Goal: Answer question/provide support: Share knowledge or assist other users

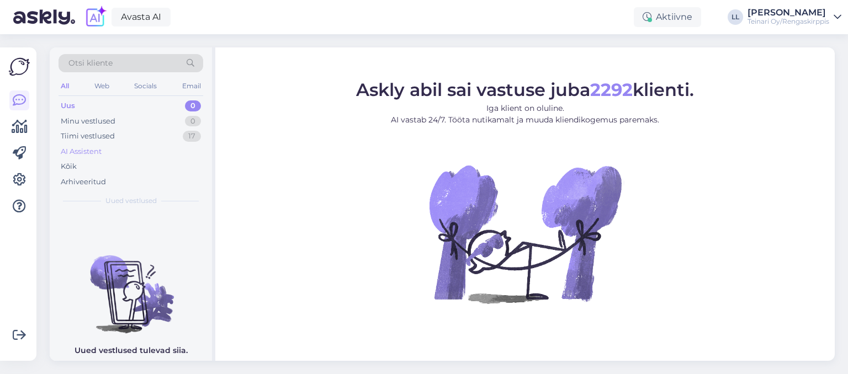
click at [81, 147] on div "AI Assistent" at bounding box center [81, 151] width 41 height 11
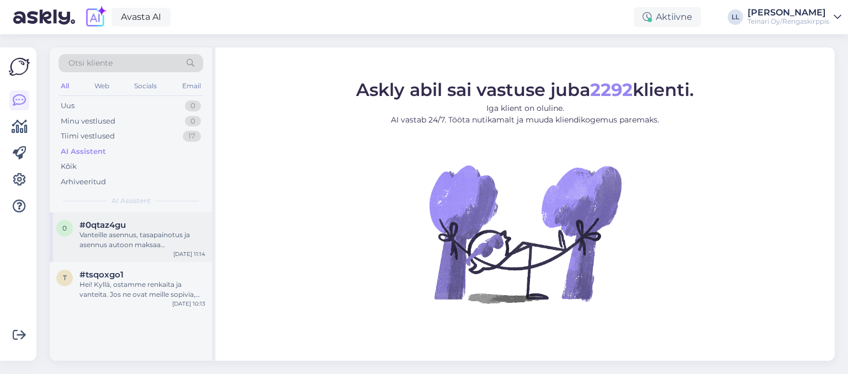
click at [116, 232] on div "Vanteille asennus, tasapainotus ja asennus autoon maksaa henkilöautolle 12"-16"…" at bounding box center [143, 240] width 126 height 20
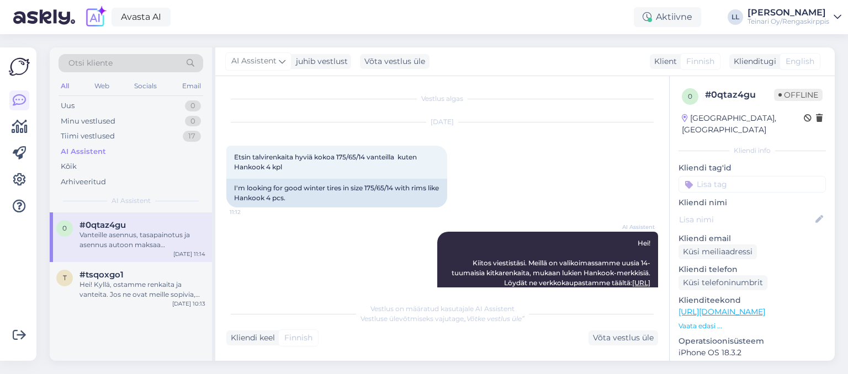
scroll to position [406, 0]
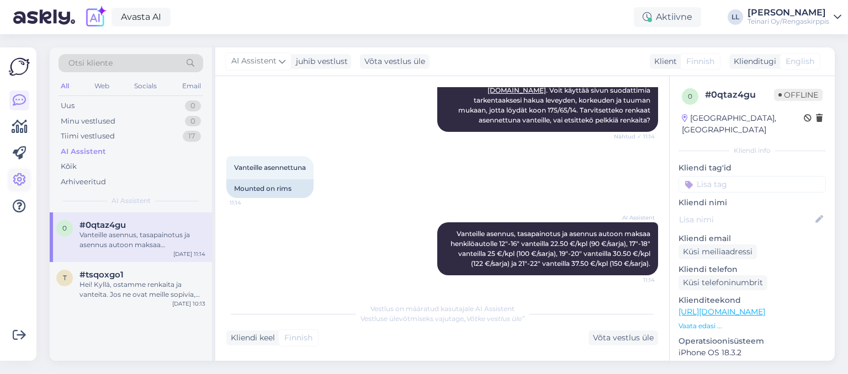
click at [19, 181] on icon at bounding box center [19, 179] width 13 height 13
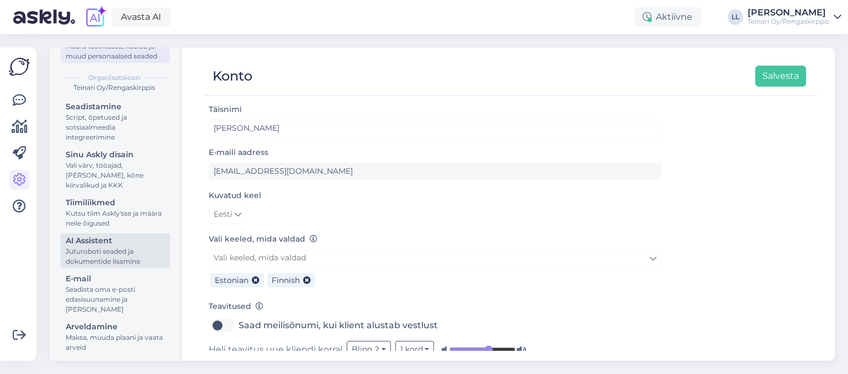
click at [130, 263] on div "Juturoboti seaded ja dokumentide lisamine" at bounding box center [115, 257] width 99 height 20
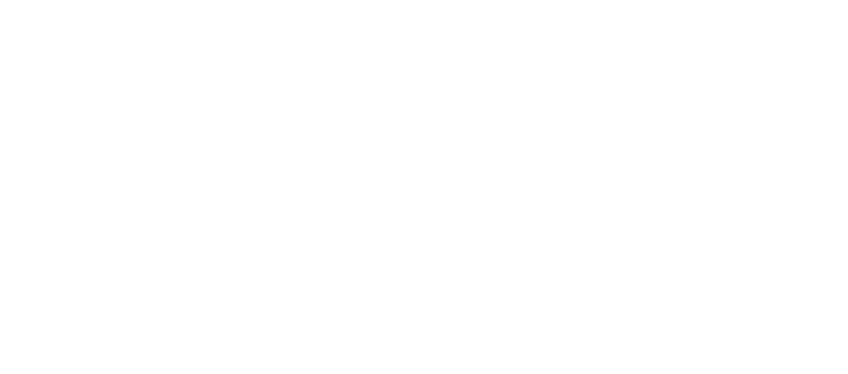
scroll to position [87, 0]
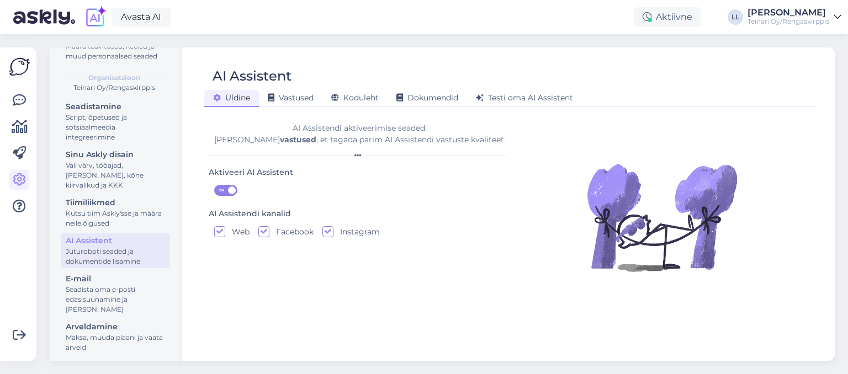
click at [306, 87] on div "Üldine Vastused Koduleht Dokumendid Testi oma AI Assistent" at bounding box center [505, 96] width 602 height 19
click at [304, 94] on span "Vastused" at bounding box center [291, 98] width 46 height 10
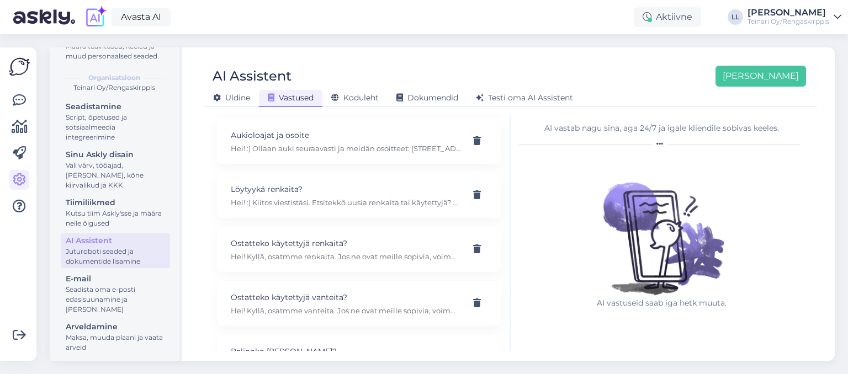
scroll to position [245, 0]
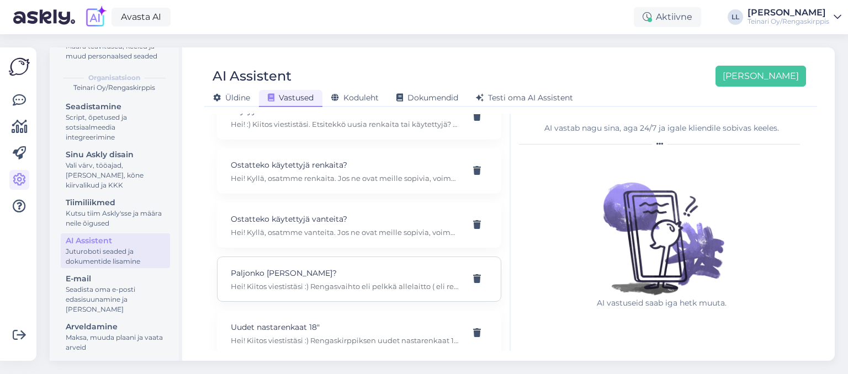
click at [308, 282] on p "Hei! Kiitos viestistäsi :) Rengasvaihto eli pelkkä allelaitto ( eli renkaat ova…" at bounding box center [346, 287] width 230 height 10
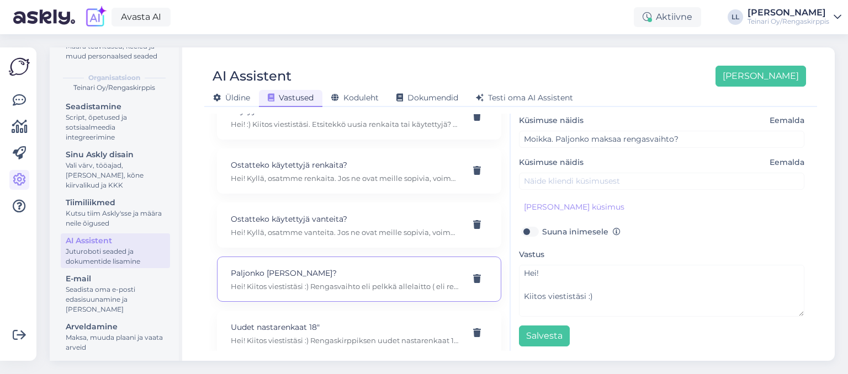
scroll to position [84, 0]
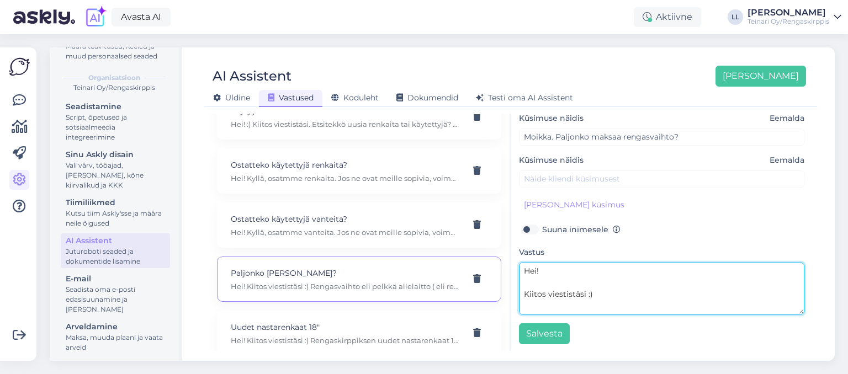
click at [664, 295] on textarea "Hei! Kiitos viestistäsi :) Rengasvaihto eli pelkkä allelaitto ( eli renkaat ova…" at bounding box center [661, 289] width 285 height 52
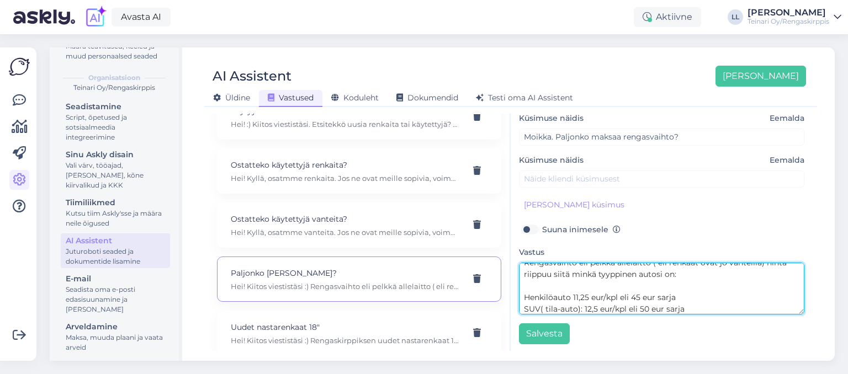
scroll to position [66, 0]
click at [678, 285] on textarea "Hei! Kiitos viestistäsi :) Rengasvaihto eli pelkkä allelaitto ( eli renkaat ova…" at bounding box center [661, 289] width 285 height 52
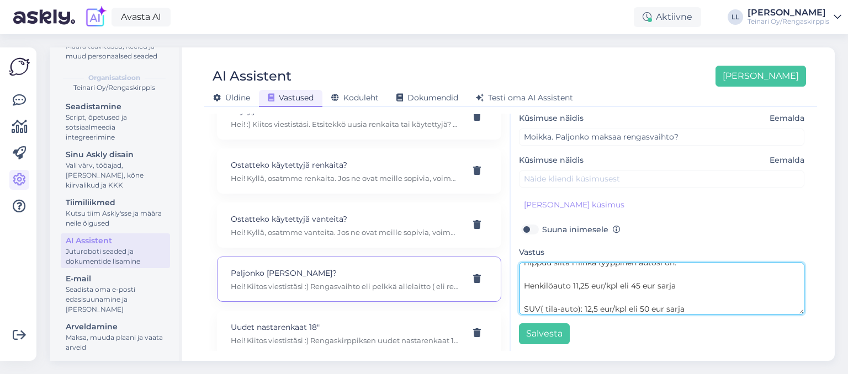
click at [691, 303] on textarea "Hei! Kiitos viestistäsi :) Rengasvaihto eli pelkkä allelaitto ( eli renkaat ova…" at bounding box center [661, 289] width 285 height 52
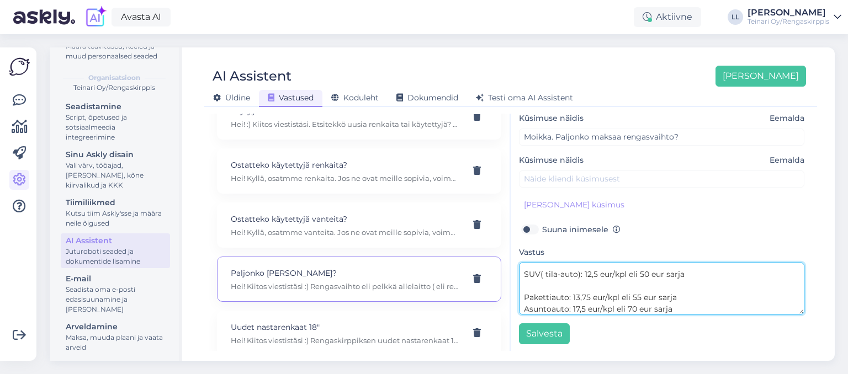
click at [684, 295] on textarea "Hei! Kiitos viestistäsi :) Rengasvaihto eli pelkkä allelaitto ( eli renkaat ova…" at bounding box center [661, 289] width 285 height 52
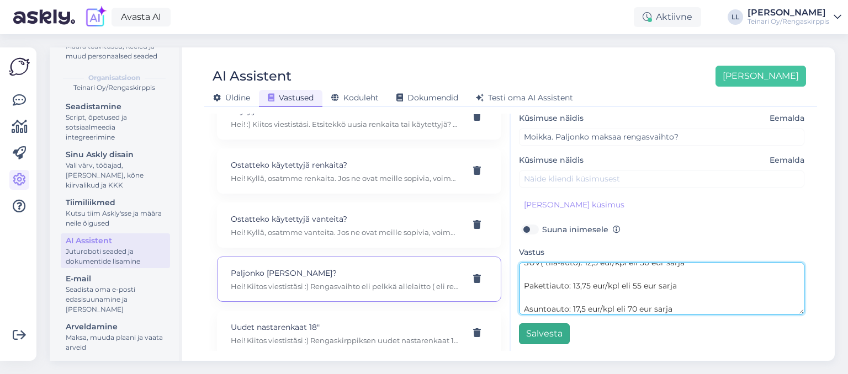
type textarea "Hei! Kiitos viestistäsi :) Rengasvaihto eli pelkkä allelaitto ( eli renkaat ova…"
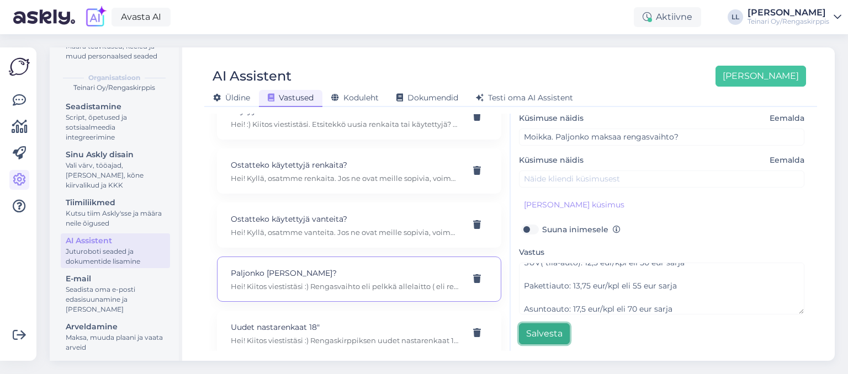
click at [548, 335] on button "Salvesta" at bounding box center [544, 334] width 51 height 21
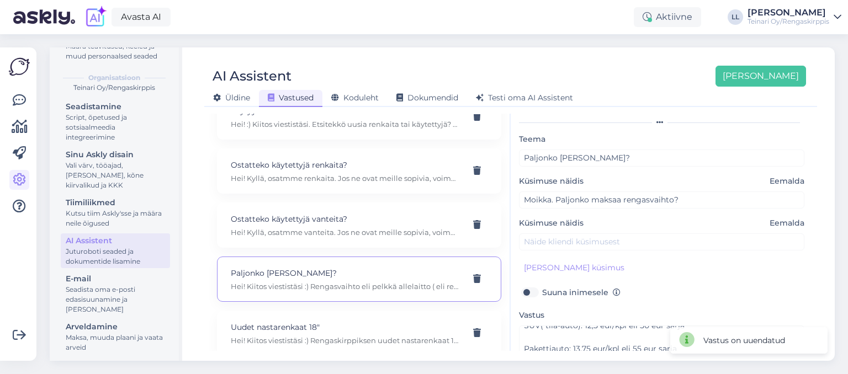
scroll to position [12, 0]
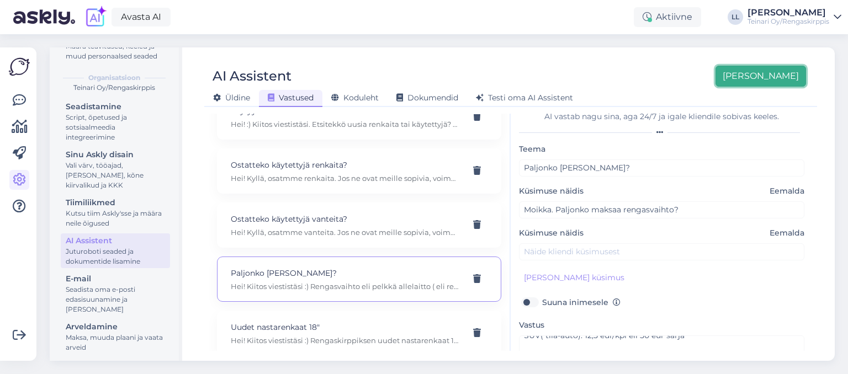
click at [780, 84] on button "Lisa uus" at bounding box center [761, 76] width 91 height 21
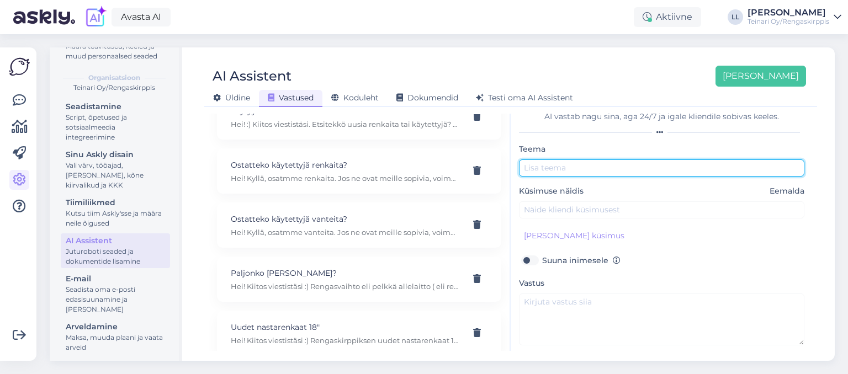
click at [549, 165] on input "text" at bounding box center [661, 168] width 285 height 17
type input "Haluaisin osta renkaita sekä vanteita"
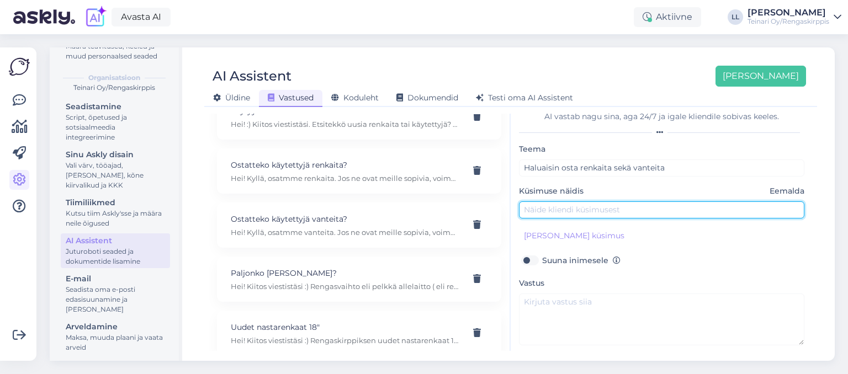
click at [540, 210] on input "text" at bounding box center [661, 210] width 285 height 17
type input "Hei! Tarvitsen Skoda Kamiq 2021 talrenkaat ja vanteet, olisiko teillä tarjota?"
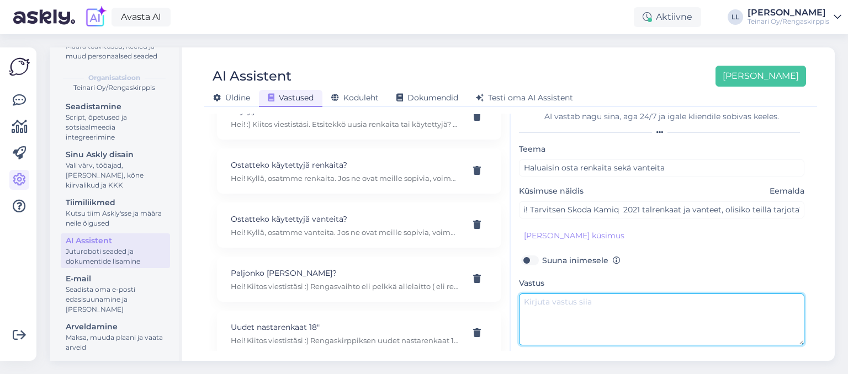
click at [562, 304] on textarea at bounding box center [661, 320] width 285 height 52
drag, startPoint x: 606, startPoint y: 328, endPoint x: 505, endPoint y: 284, distance: 109.8
click at [519, 294] on textarea "Hei! Kiitos viestistäsi." at bounding box center [661, 320] width 285 height 52
click at [591, 324] on textarea "Hei! Kiitos viestistäsi." at bounding box center [661, 320] width 285 height 52
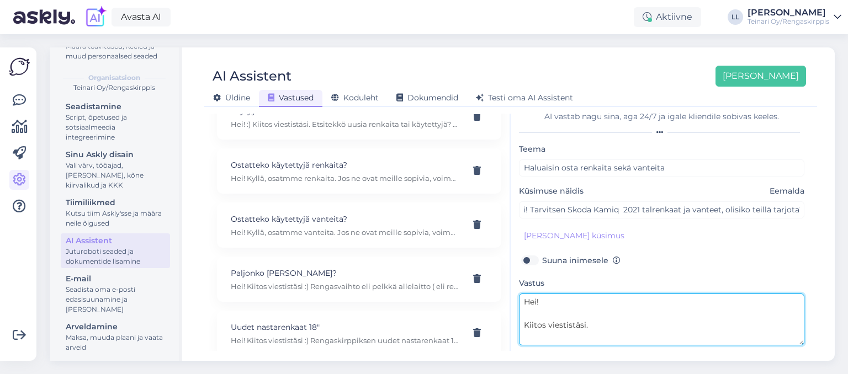
paste textarea "Hei! Kiitos viestistäsi. Jotta voisimme etsiä teille sopivia vanteita ja talvir…"
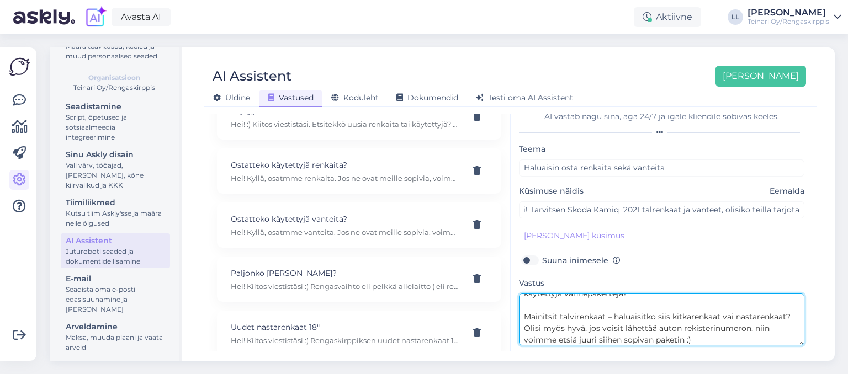
click at [579, 318] on textarea "Hei! Kiitos viestistäsi. Hei! Kiitos viestistäsi. Jotta voisimme etsiä teille s…" at bounding box center [661, 320] width 285 height 52
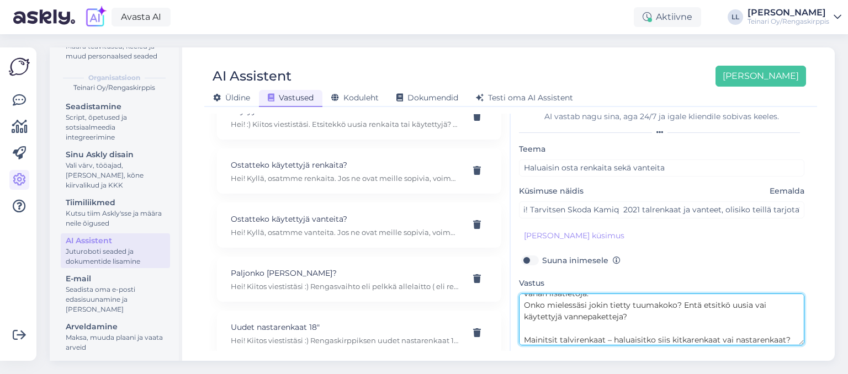
scroll to position [124, 0]
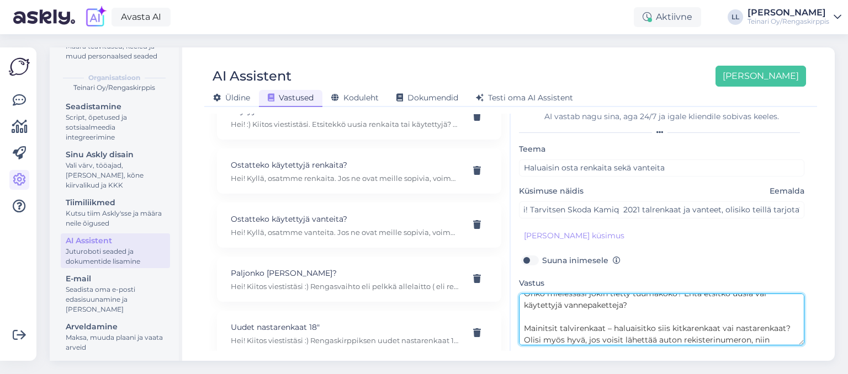
click at [622, 306] on textarea "Hei! Kiitos viestistäsi. Hei! Kiitos viestistäsi. Jotta voisimme etsiä teille s…" at bounding box center [661, 320] width 285 height 52
click at [613, 330] on textarea "Hei! Kiitos viestistäsi. Hei! Kiitos viestistäsi. Jotta voisimme etsiä teille s…" at bounding box center [661, 320] width 285 height 52
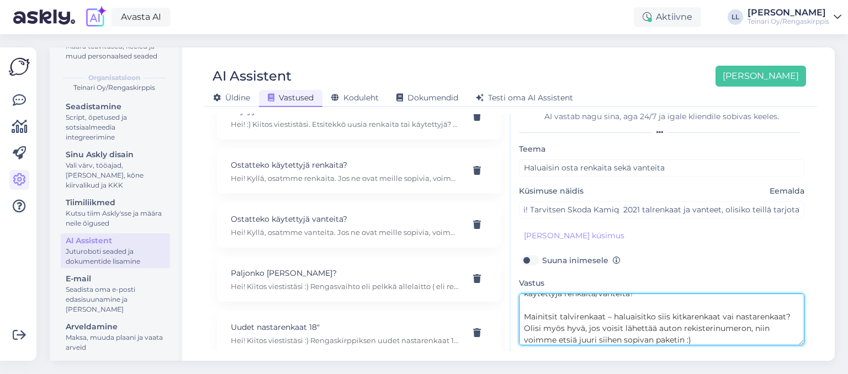
scroll to position [147, 0]
click at [784, 307] on textarea "Hei! Kiitos viestistäsi. Hei! Kiitos viestistäsi. Jotta voisimme etsiä teille s…" at bounding box center [661, 320] width 285 height 52
click at [697, 338] on textarea "Hei! Kiitos viestistäsi. Hei! Kiitos viestistäsi. Jotta voisimme etsiä teille s…" at bounding box center [661, 320] width 285 height 52
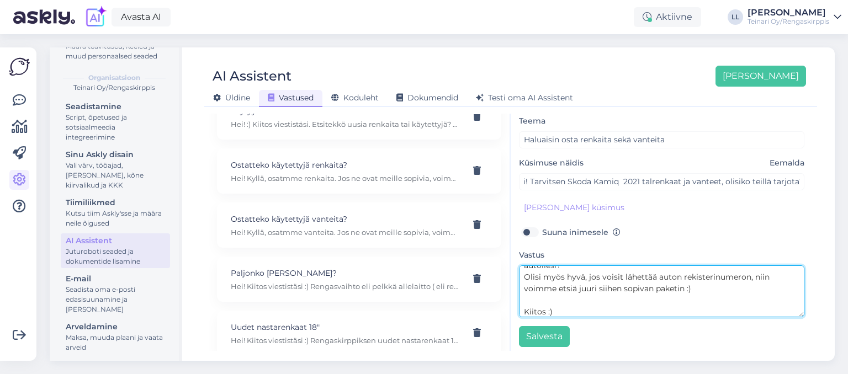
scroll to position [43, 0]
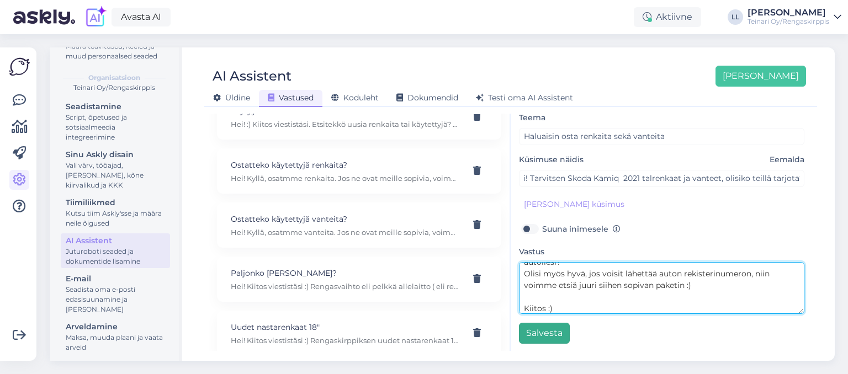
type textarea "Hei! Kiitos viestistäsi. Hei! Kiitos viestistäsi. Jotta voisimme etsiä teille s…"
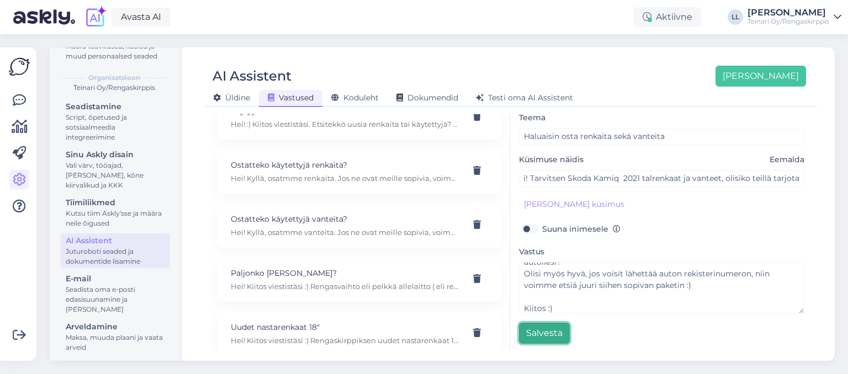
click at [534, 330] on button "Salvesta" at bounding box center [544, 333] width 51 height 21
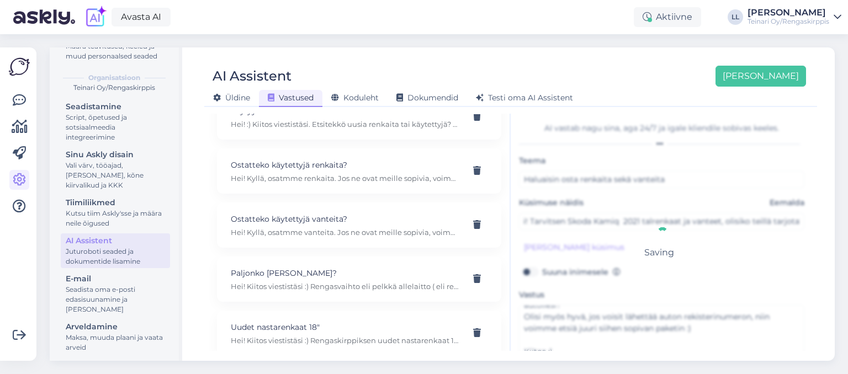
scroll to position [299, 0]
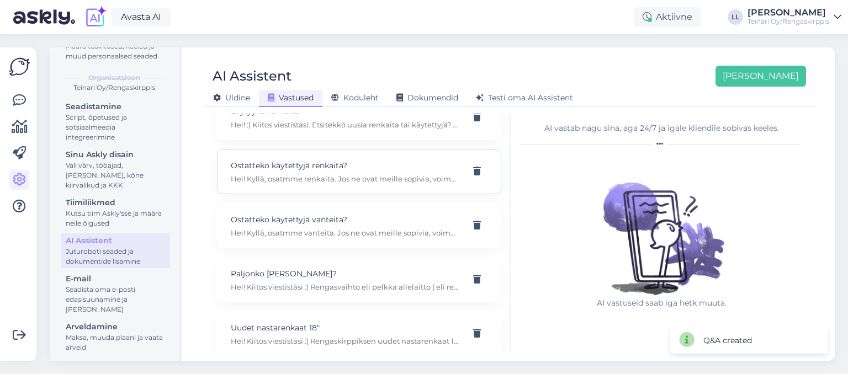
click at [374, 174] on p "Hei! Kyllä, osatmme renkaita. Jos ne ovat meille sopivia, voimme tehdä tarjouks…" at bounding box center [346, 179] width 230 height 10
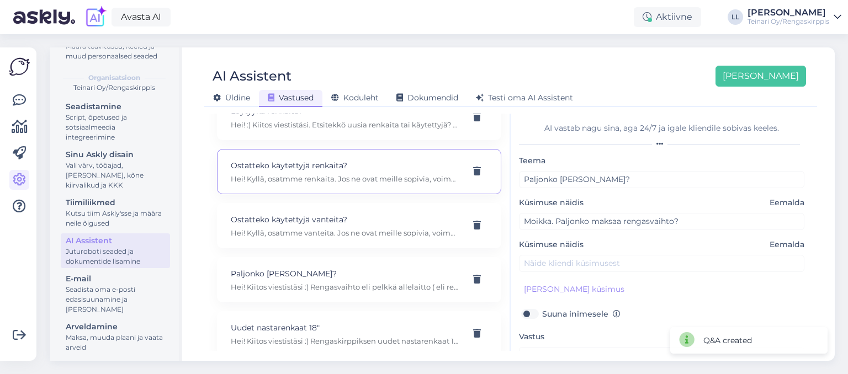
type input "Ostatteko käytettyjä renkaita?"
type input "Moro, osatatko käytettyjä renkaita?"
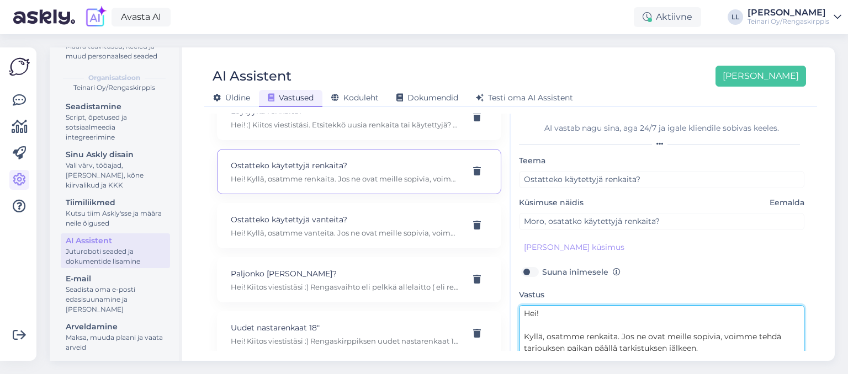
click at [588, 339] on textarea "Hei! Kyllä, osatmme renkaita. Jos ne ovat meille sopivia, voimme tehdä tarjouks…" at bounding box center [661, 331] width 285 height 52
click at [563, 337] on textarea "Hei! Kyllä, osatmme renkaita. Jos ne ovat meille sopivia, voimme tehdä tarjouks…" at bounding box center [661, 331] width 285 height 52
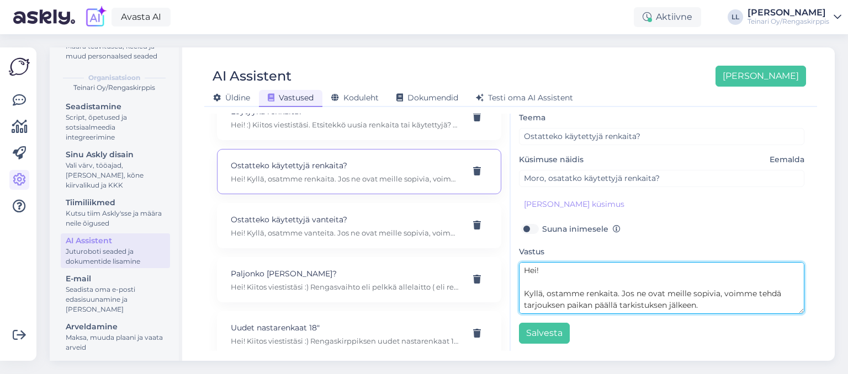
type textarea "Hei! Kyllä, ostamme renkaita. Jos ne ovat meille sopivia, voimme tehdä tarjouks…"
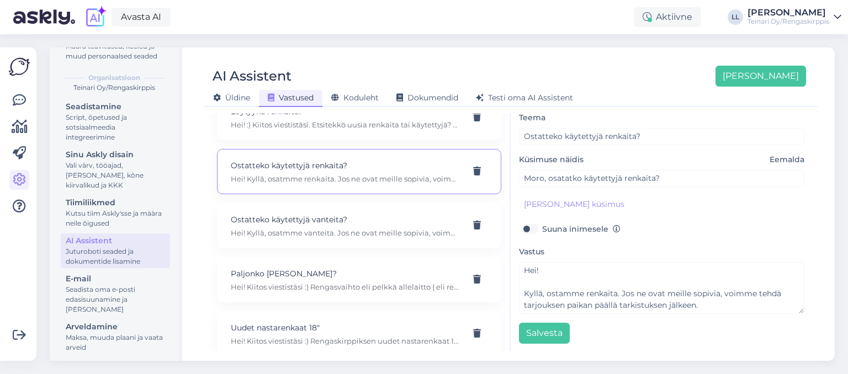
click at [549, 321] on div "Teema Ostatteko käytettyjä renkaita? Küsimuse näidis Eemalda Moro, osatatko käy…" at bounding box center [661, 227] width 285 height 233
click at [548, 326] on button "Salvesta" at bounding box center [544, 333] width 51 height 21
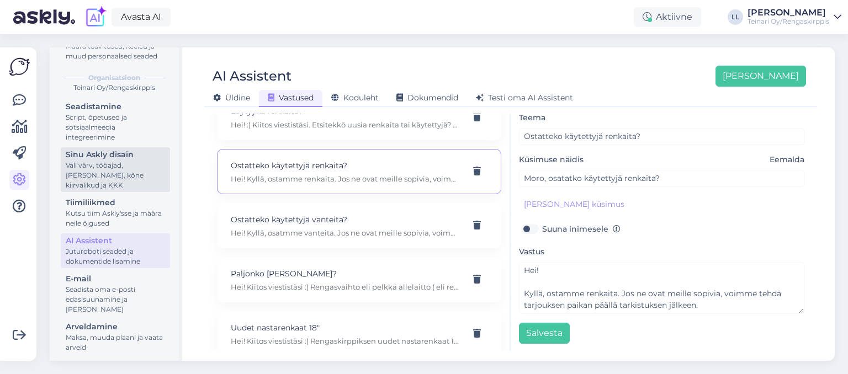
click at [88, 188] on div "Vali värv, tööajad, lisa meilivorm, kõne kiirvalikud ja KKK" at bounding box center [115, 176] width 99 height 30
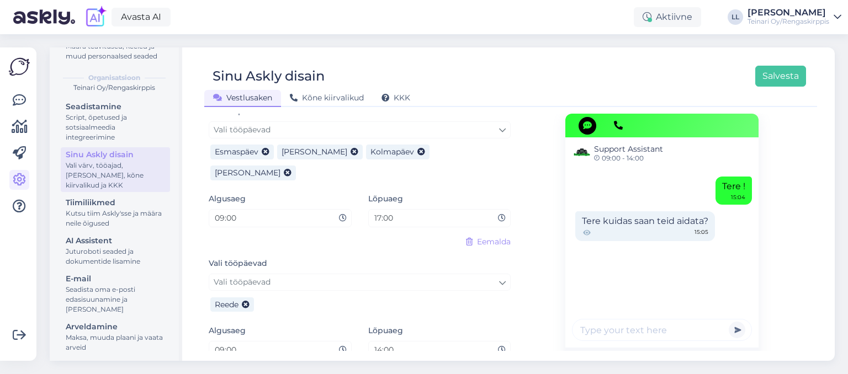
scroll to position [711, 0]
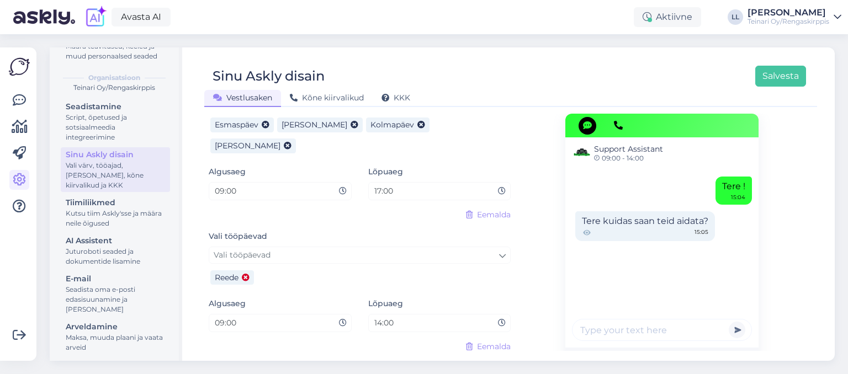
click at [248, 274] on icon at bounding box center [246, 278] width 8 height 8
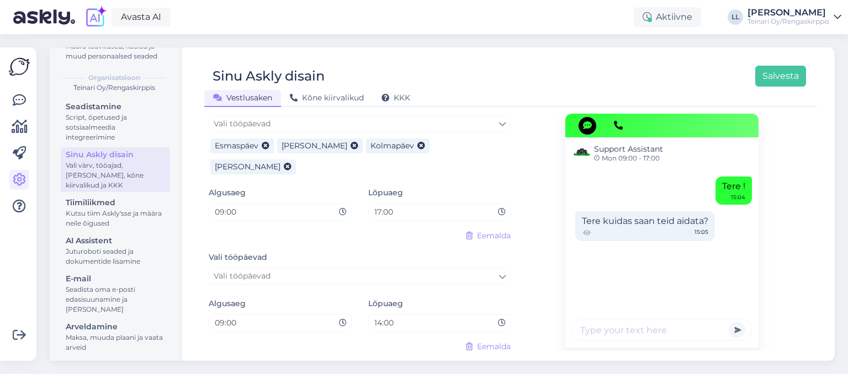
click at [402, 317] on input "14:00" at bounding box center [435, 323] width 125 height 13
type input "17:00"
click at [794, 81] on button "Salvesta" at bounding box center [780, 76] width 51 height 21
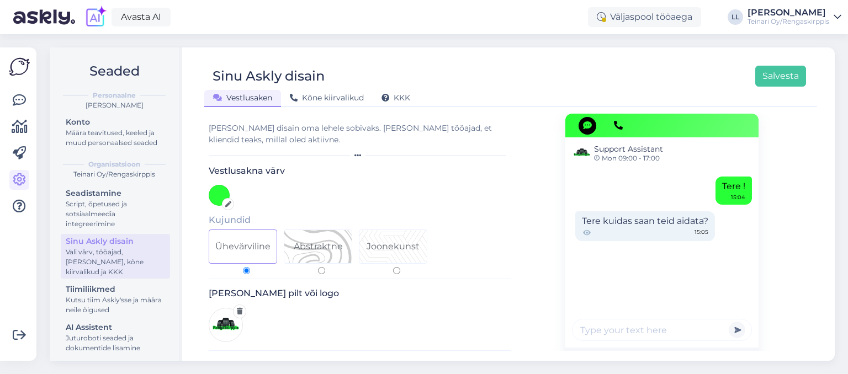
click at [98, 248] on div "Vali värv, tööajad, lisa meilivorm, kõne kiirvalikud ja KKK" at bounding box center [115, 262] width 99 height 30
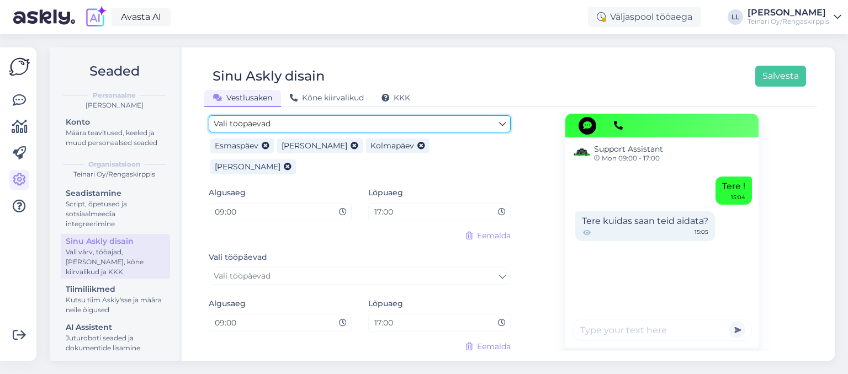
click at [392, 117] on link "Vali tööpäevad" at bounding box center [360, 123] width 302 height 17
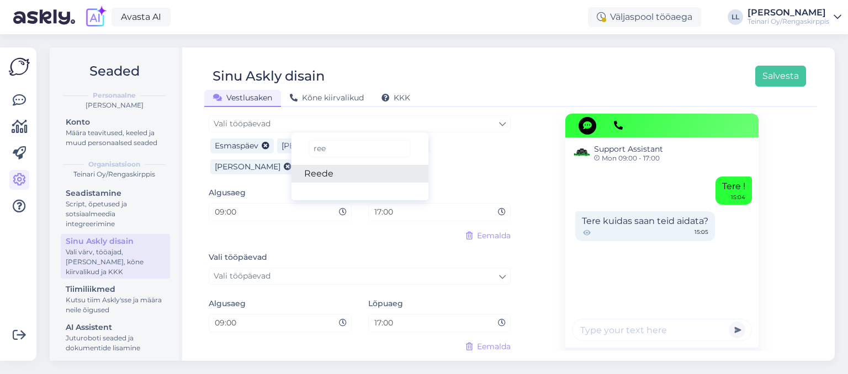
type input "ree"
click at [323, 167] on link "Reede" at bounding box center [359, 174] width 137 height 18
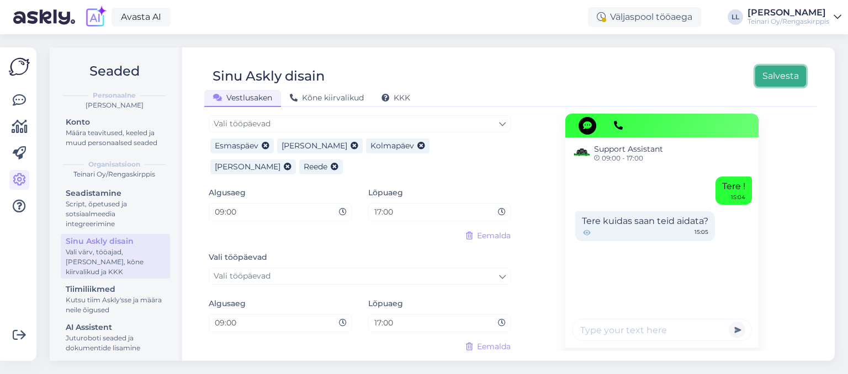
click at [776, 81] on button "Salvesta" at bounding box center [780, 76] width 51 height 21
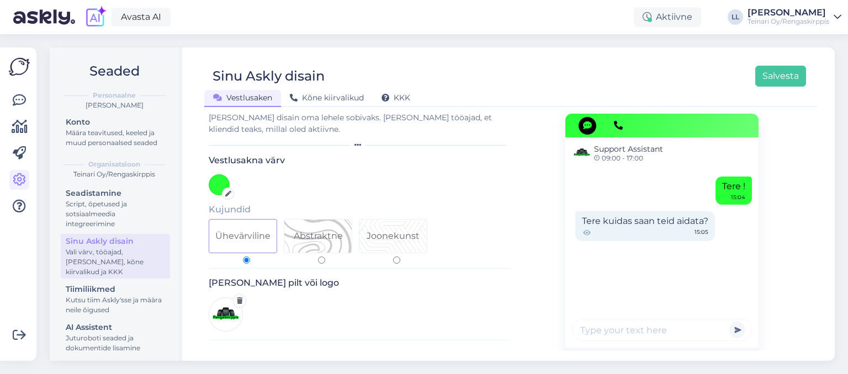
scroll to position [0, 0]
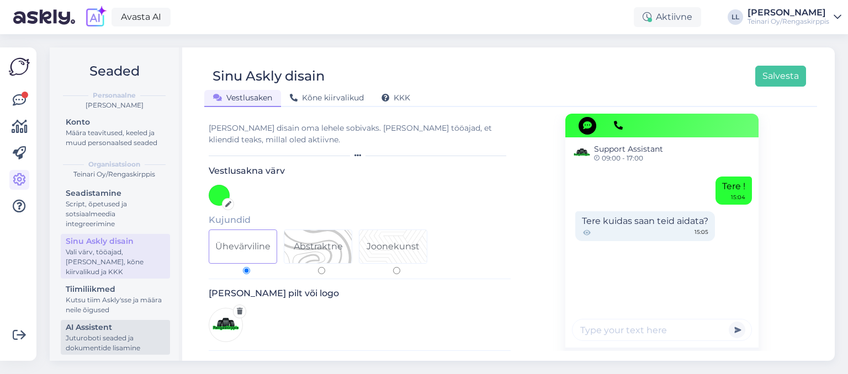
click at [129, 335] on div "Juturoboti seaded ja dokumentide lisamine" at bounding box center [115, 344] width 99 height 20
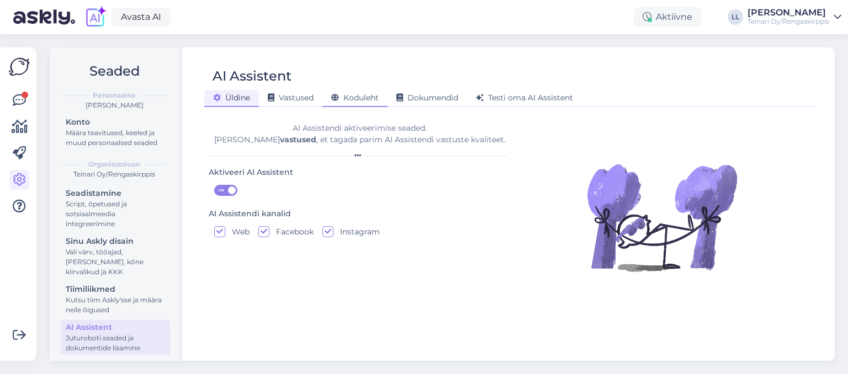
click at [357, 103] on span "Koduleht" at bounding box center [354, 98] width 47 height 10
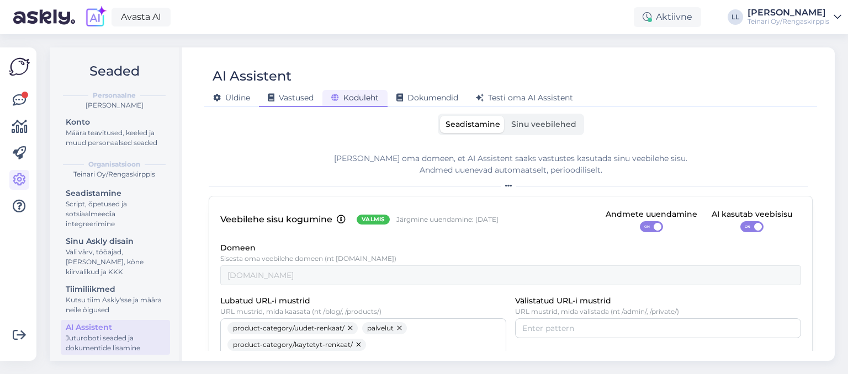
click at [297, 98] on span "Vastused" at bounding box center [291, 98] width 46 height 10
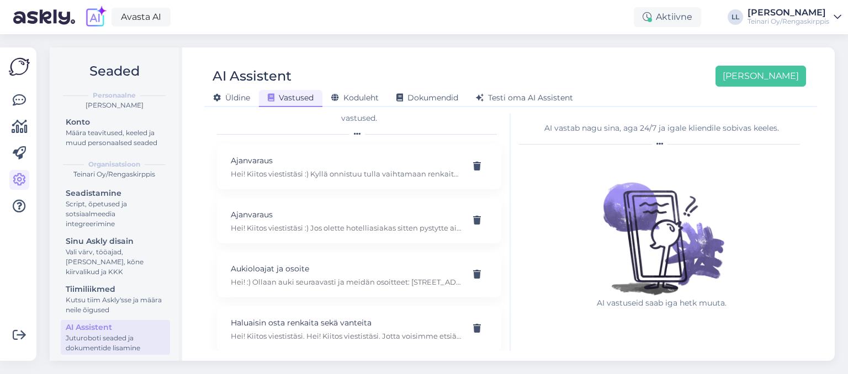
scroll to position [23, 0]
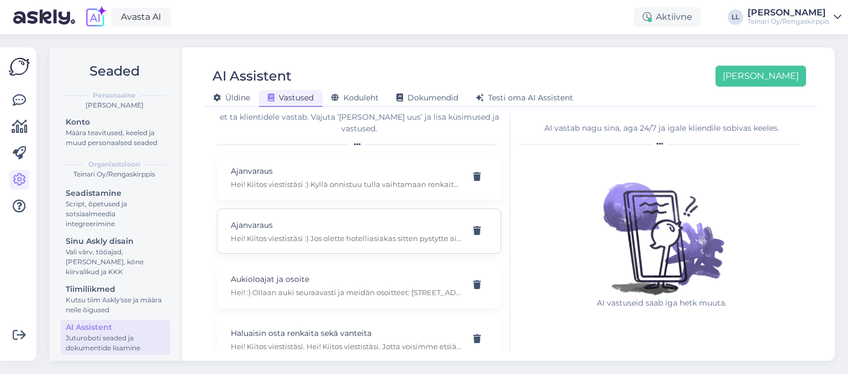
click at [390, 219] on p "Ajanvaraus" at bounding box center [346, 225] width 230 height 12
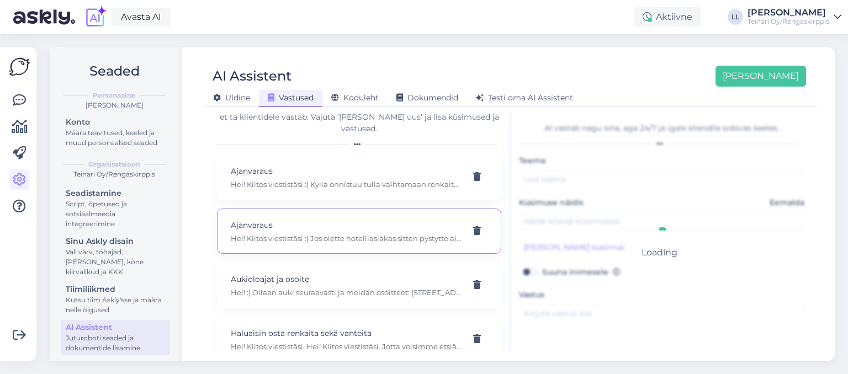
type input "Ajanvaraus"
type input "Moikka. Haluaisin varata ajan?"
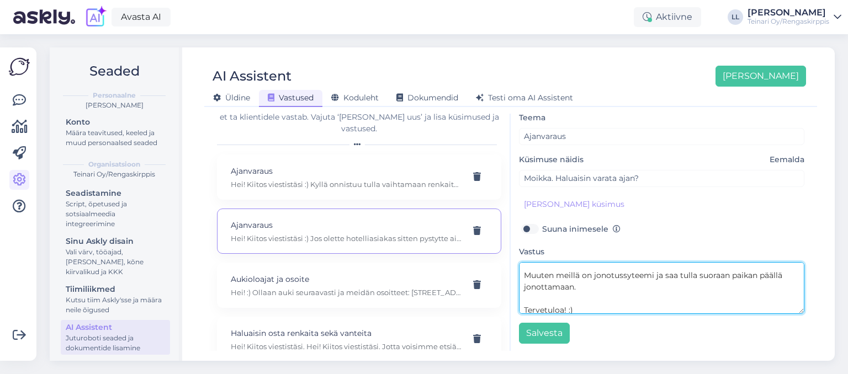
scroll to position [104, 0]
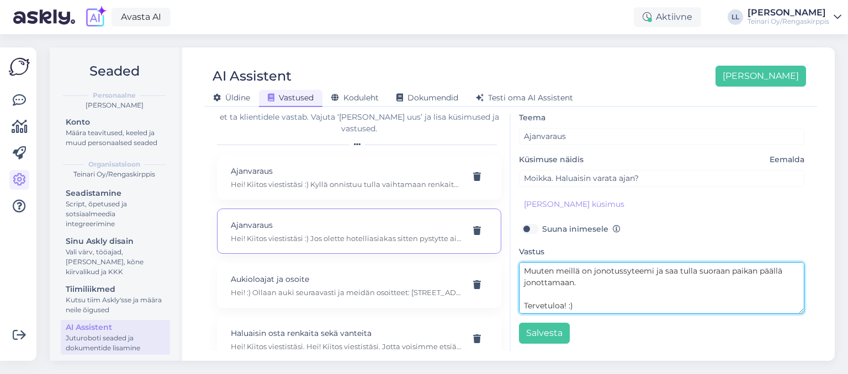
click at [591, 282] on textarea "Hei! Kiitos viestistäsi :) Jos olette hotelliasiakas sitten pystytte aika varam…" at bounding box center [661, 288] width 285 height 52
drag, startPoint x: 781, startPoint y: 284, endPoint x: 519, endPoint y: 248, distance: 264.7
click at [519, 262] on textarea "Hei! Kiitos viestistäsi :) Jos olette hotelliasiakas sitten pystytte aika varam…" at bounding box center [661, 288] width 285 height 52
paste textarea "😊 Jos olette hotelliasiakas, voitte varata ajan suoraan meidän nettiajanvarauks…"
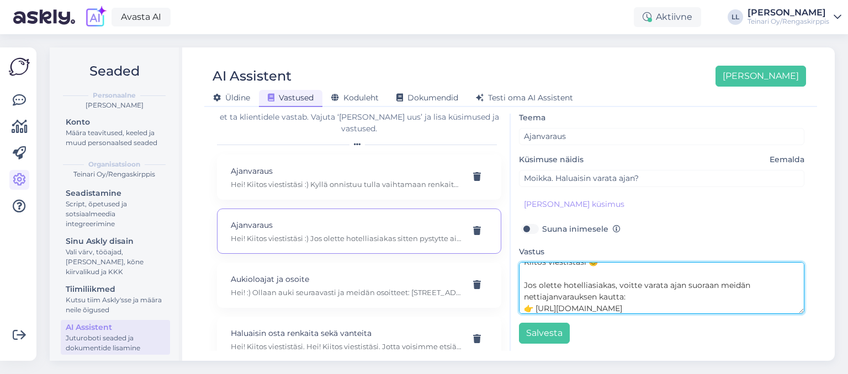
click at [565, 271] on textarea "Hei! Kiitos viestistäsi 😊 Jos olette hotelliasiakas, voitte varata ajan suoraan…" at bounding box center [661, 288] width 285 height 52
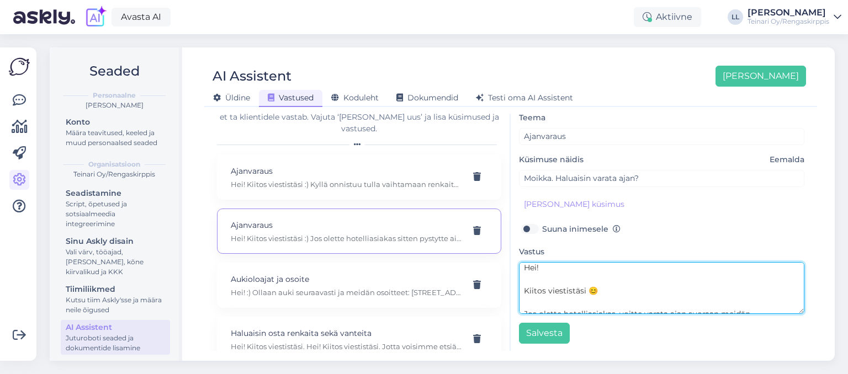
click at [616, 288] on textarea "Hei! Kiitos viestistäsi 😊 Jos olette hotelliasiakas, voitte varata ajan suoraan…" at bounding box center [661, 288] width 285 height 52
click at [666, 288] on textarea "Hei! Kiitos viestistäsi 😊 Jos olette hotelliasiakas, voitte varata ajan suoraan…" at bounding box center [661, 288] width 285 height 52
paste textarea "Kannattaa kuitenkin varautua siihen, että vuoroa voi joutua hetken odottamaan 🙂"
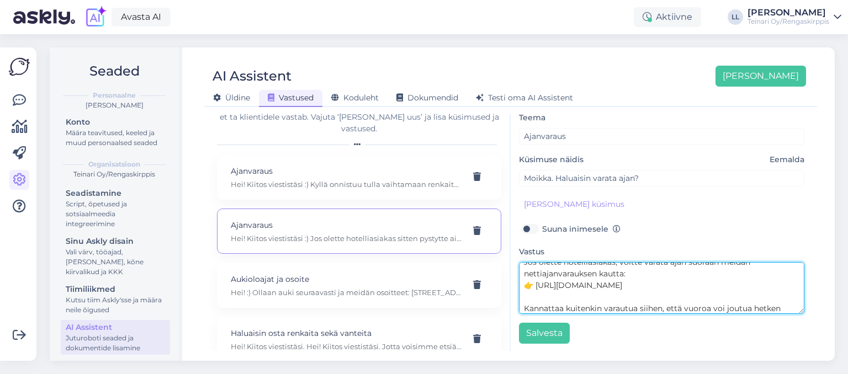
scroll to position [66, 0]
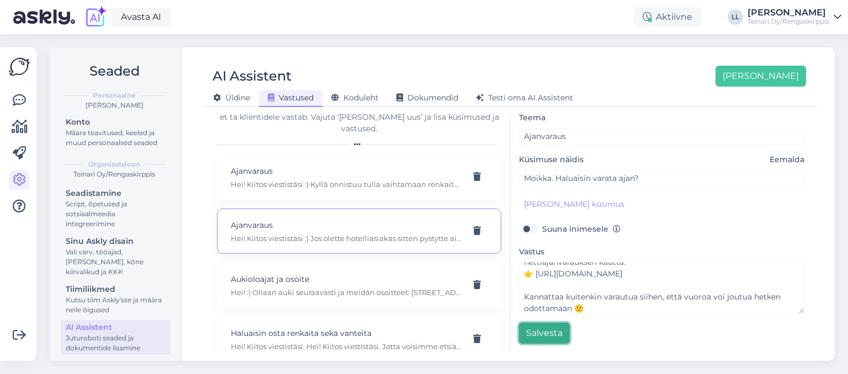
click at [551, 337] on button "Salvesta" at bounding box center [544, 333] width 51 height 21
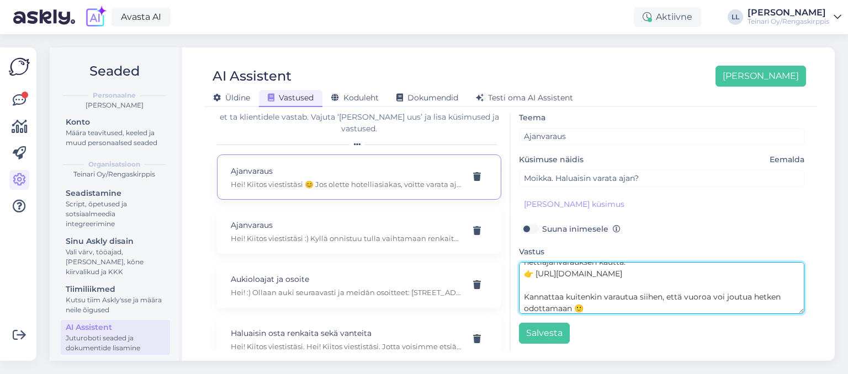
click at [582, 292] on textarea "Hei! Kiitos viestistäsi 😊 Jos olette hotelliasiakas, voitte varata ajan suoraan…" at bounding box center [661, 288] width 285 height 52
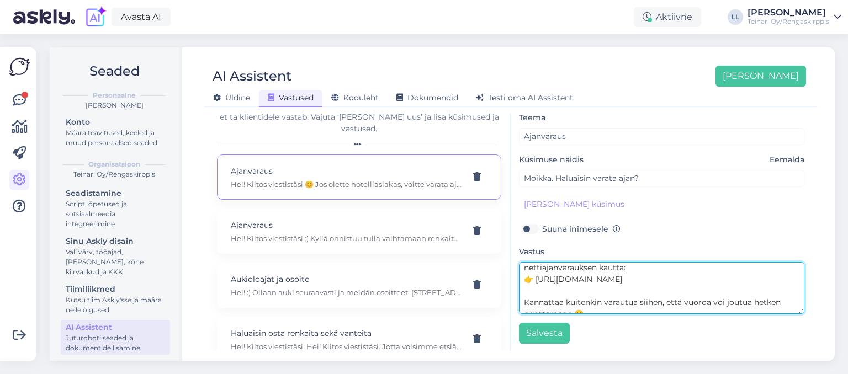
scroll to position [49, 0]
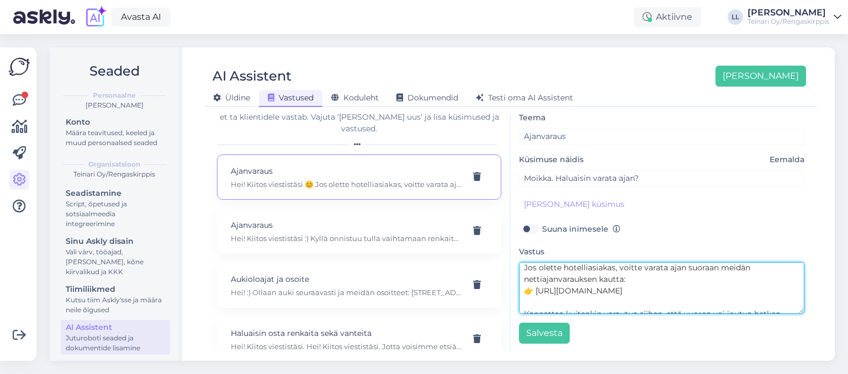
click at [670, 289] on textarea "Hei! Kiitos viestistäsi 😊 Jos olette hotelliasiakas, voitte varata ajan suoraan…" at bounding box center [661, 288] width 285 height 52
click at [670, 290] on textarea "Hei! Kiitos viestistäsi 😊 Jos olette hotelliasiakas, voitte varata ajan suoraan…" at bounding box center [661, 288] width 285 height 52
paste textarea "Muutoin meillä toimii jonotusjärjestelmä, eli voitte tulla paikan päälle ilman …"
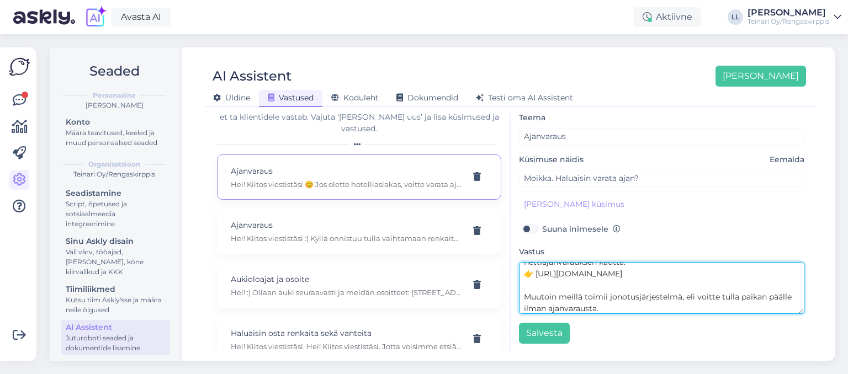
click at [670, 290] on textarea "Hei! Kiitos viestistäsi 😊 Jos olette hotelliasiakas, voitte varata ajan suoraan…" at bounding box center [661, 288] width 285 height 52
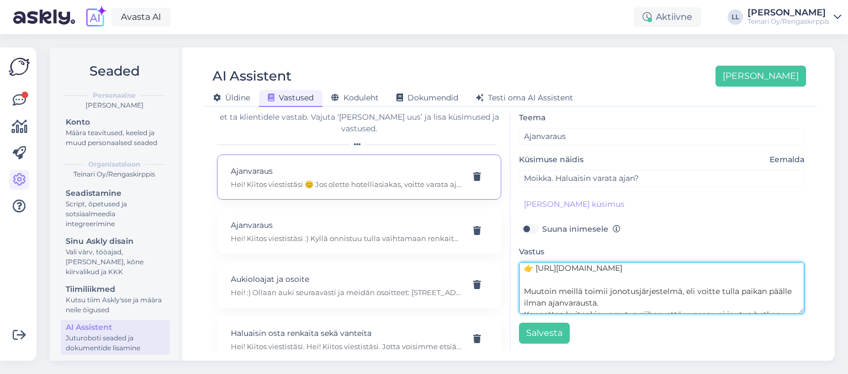
scroll to position [61, 0]
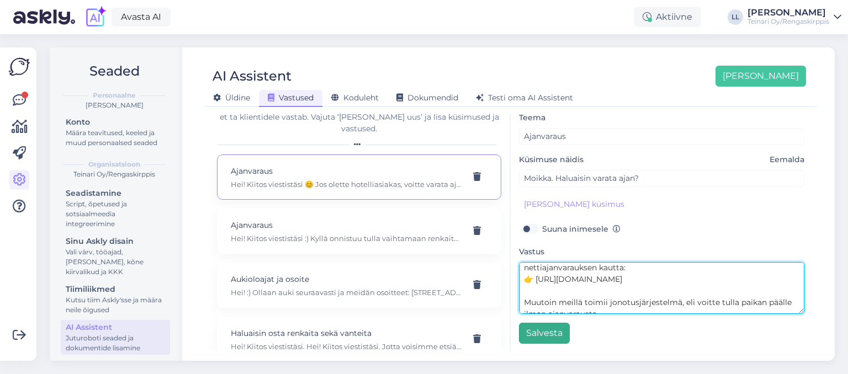
type textarea "Hei! Kiitos viestistäsi 😊 Jos olette hotelliasiakas, voitte varata ajan suoraan…"
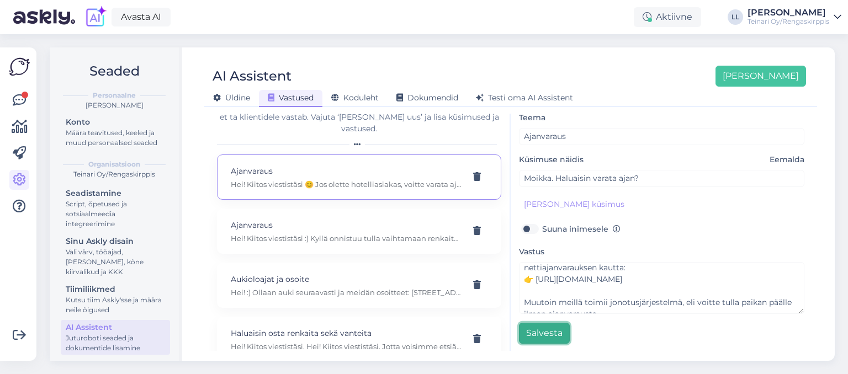
click at [556, 331] on button "Salvesta" at bounding box center [544, 333] width 51 height 21
click at [18, 103] on icon at bounding box center [19, 100] width 13 height 13
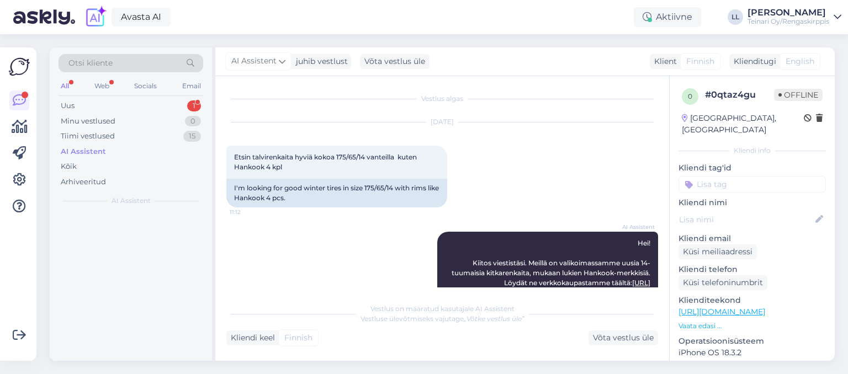
scroll to position [406, 0]
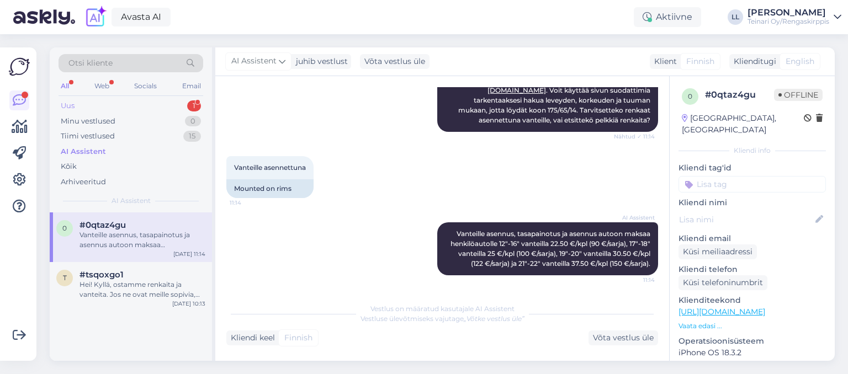
click at [131, 107] on div "Uus 1" at bounding box center [131, 105] width 145 height 15
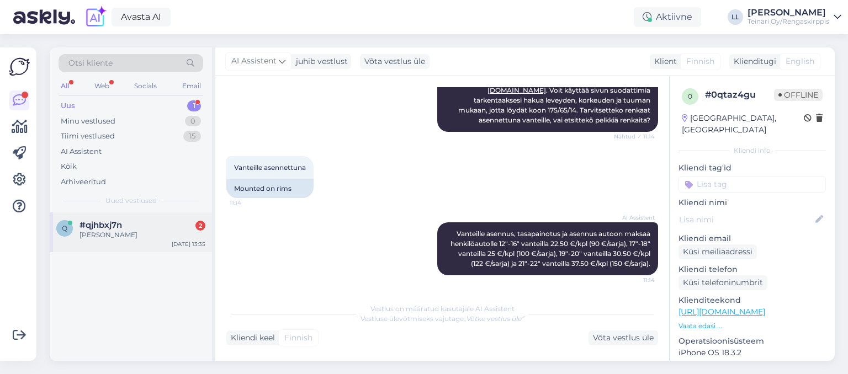
click at [125, 228] on div "#qjhbxj7n 2" at bounding box center [143, 225] width 126 height 10
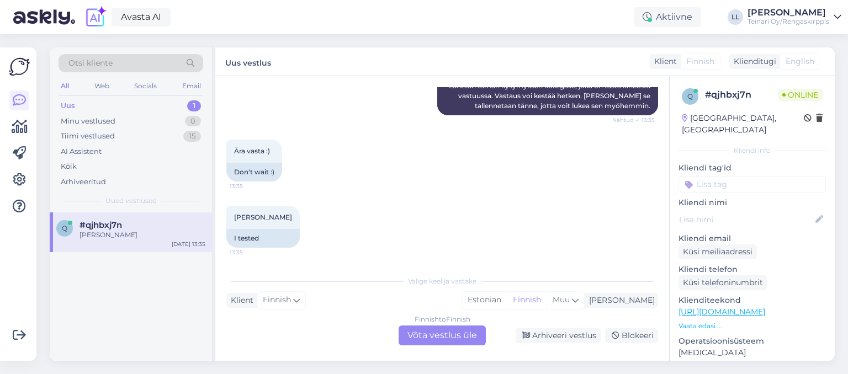
click at [465, 200] on div "Ma testin 13:35 I tested" at bounding box center [442, 227] width 432 height 66
click at [761, 65] on div "Klienditugi" at bounding box center [752, 62] width 47 height 12
click at [547, 302] on div "Finnish" at bounding box center [527, 300] width 40 height 17
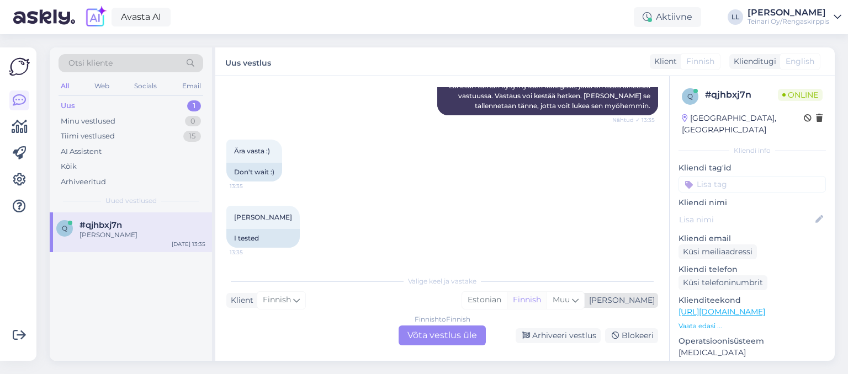
click at [547, 302] on div "Finnish" at bounding box center [527, 300] width 40 height 17
click at [570, 302] on span "Muu" at bounding box center [561, 300] width 17 height 10
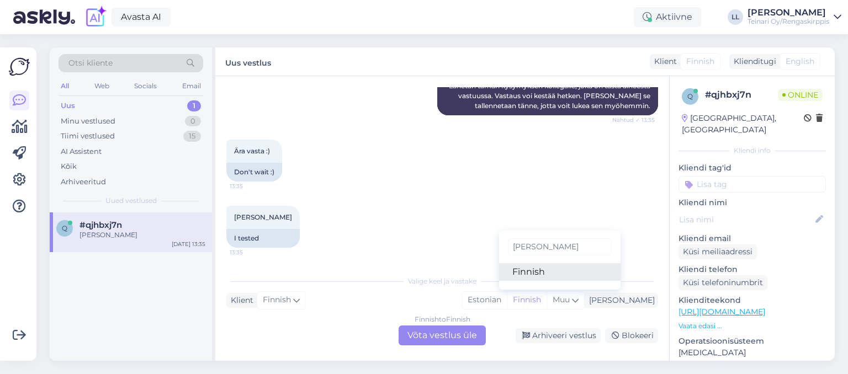
type input "finn"
click at [585, 276] on link "Finnish" at bounding box center [559, 272] width 121 height 18
click at [560, 244] on div "Ma testin 13:35 I tested" at bounding box center [442, 227] width 432 height 66
click at [419, 251] on div "Ma testin 13:35 I tested" at bounding box center [442, 227] width 432 height 66
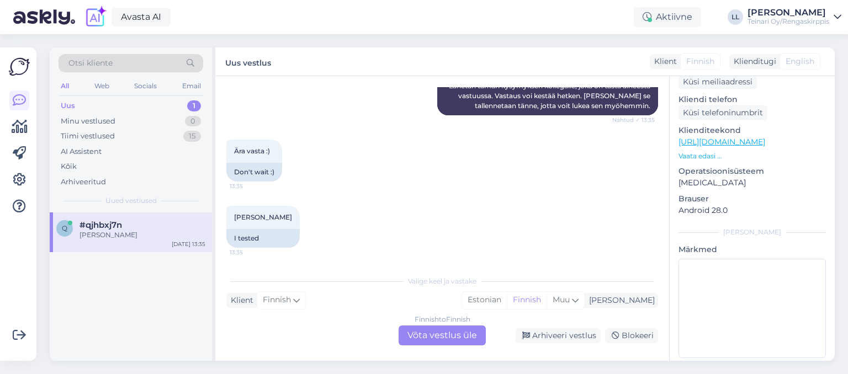
scroll to position [0, 0]
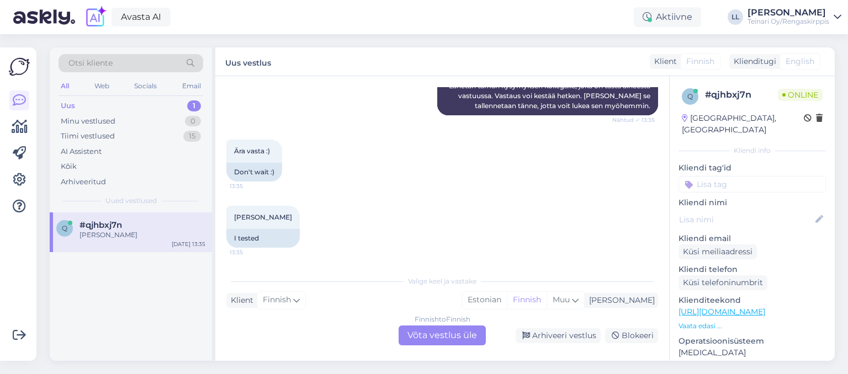
click at [785, 61] on div "English" at bounding box center [800, 61] width 41 height 17
click at [759, 61] on div "Klienditugi" at bounding box center [752, 62] width 47 height 12
click at [711, 60] on span "Finnish" at bounding box center [700, 62] width 28 height 12
click at [765, 63] on div "Klienditugi" at bounding box center [752, 62] width 47 height 12
click at [478, 198] on div "Ma testin 13:35 I tested" at bounding box center [442, 227] width 432 height 66
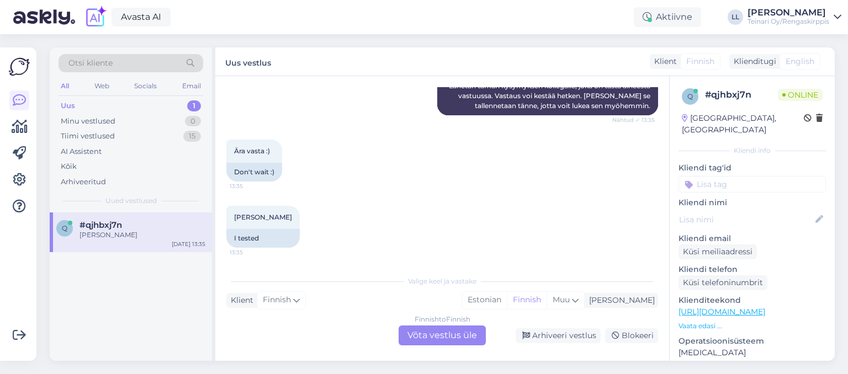
click at [473, 198] on div "Ma testin 13:35 I tested" at bounding box center [442, 227] width 432 height 66
click at [465, 334] on div "Finnish to Finnish Võta vestlus üle" at bounding box center [442, 336] width 87 height 20
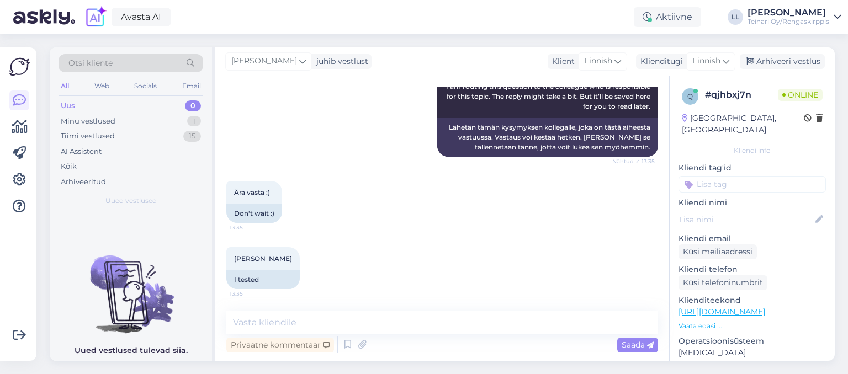
click at [433, 266] on div "Ma testin 13:35 I tested" at bounding box center [442, 268] width 432 height 66
click at [324, 345] on icon at bounding box center [326, 345] width 7 height 7
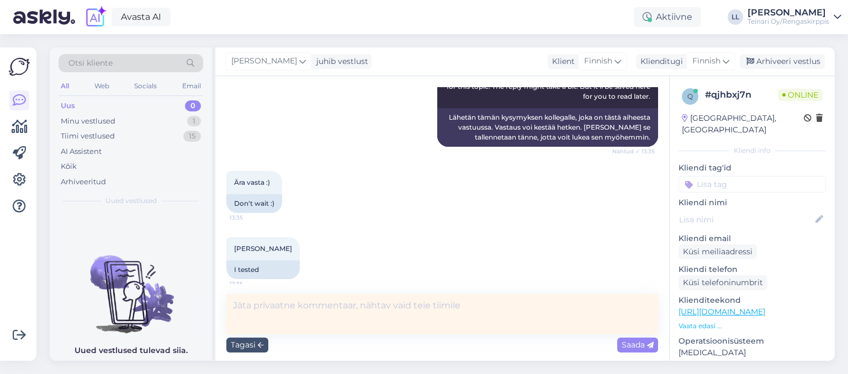
click at [347, 225] on div "Ära vasta :) 13:35 Don't wait :)" at bounding box center [442, 192] width 432 height 66
click at [251, 343] on div "Tagasi" at bounding box center [247, 345] width 42 height 15
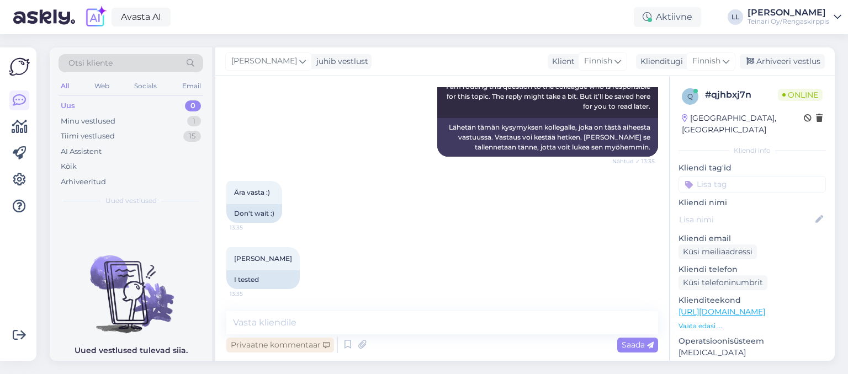
click at [331, 342] on div "Privaatne kommentaar" at bounding box center [280, 345] width 108 height 15
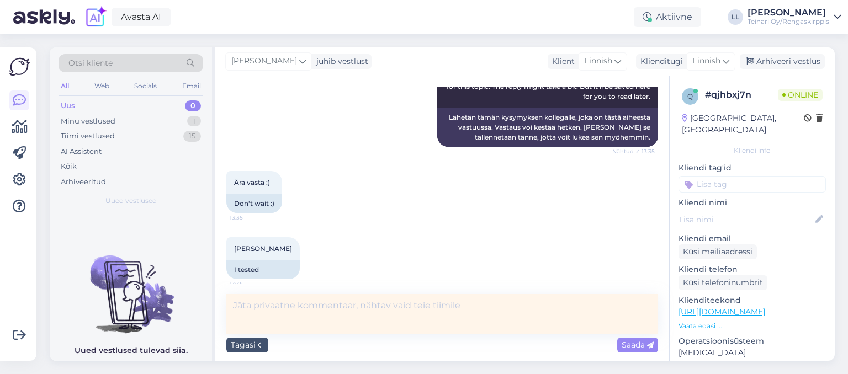
click at [352, 262] on div "Ma testin 13:35 I tested" at bounding box center [442, 258] width 432 height 66
click at [248, 343] on div "Tagasi" at bounding box center [247, 345] width 42 height 15
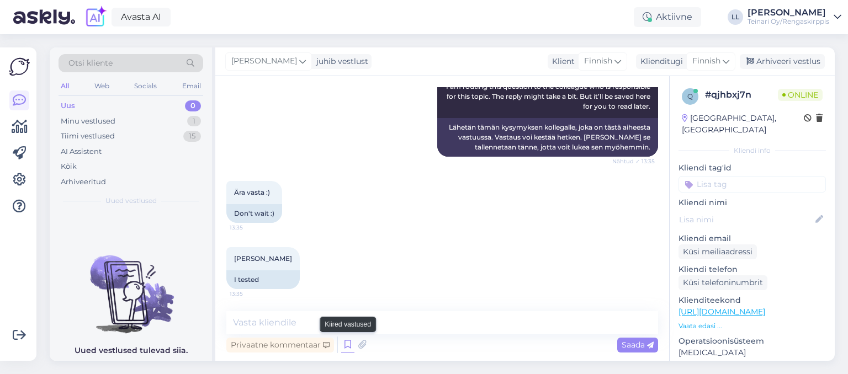
click at [351, 343] on icon at bounding box center [347, 345] width 13 height 17
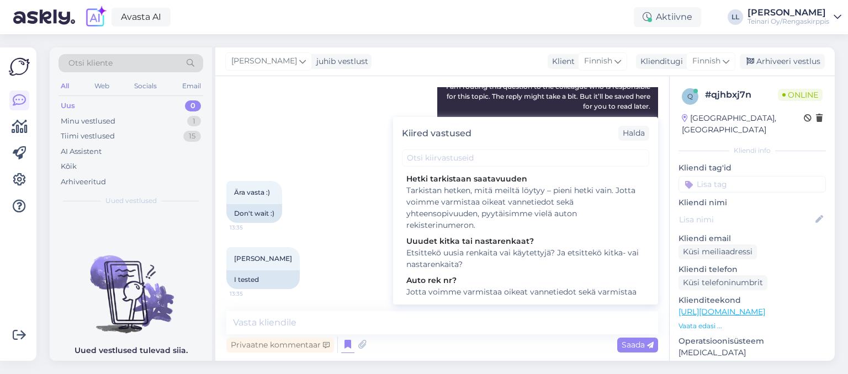
click at [364, 94] on div "AI Assistent I am routing this question to the colleague who is responsible for…" at bounding box center [442, 116] width 432 height 106
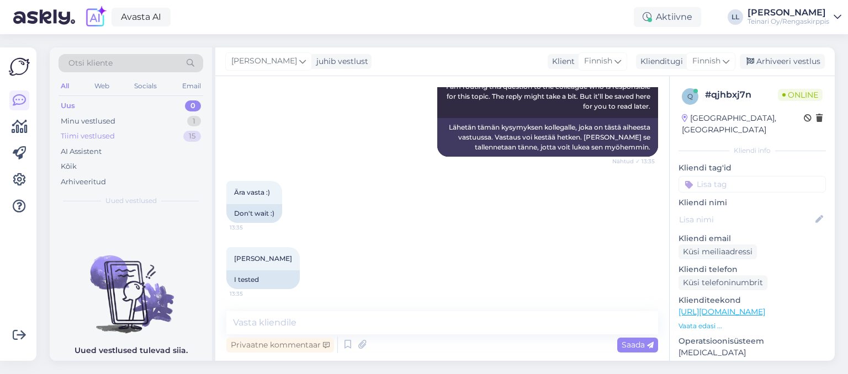
click at [84, 136] on div "Tiimi vestlused" at bounding box center [88, 136] width 54 height 11
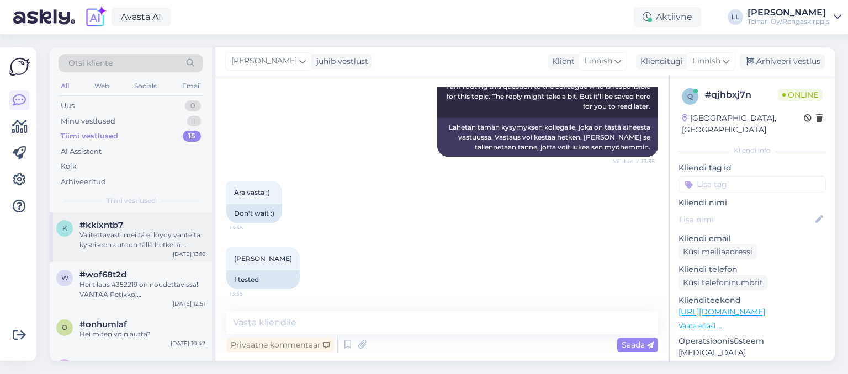
click at [134, 246] on div "Valitettavasti meiltä ei löydy vanteita kyseiseen autoon tällä hetkellä. Käytet…" at bounding box center [143, 240] width 126 height 20
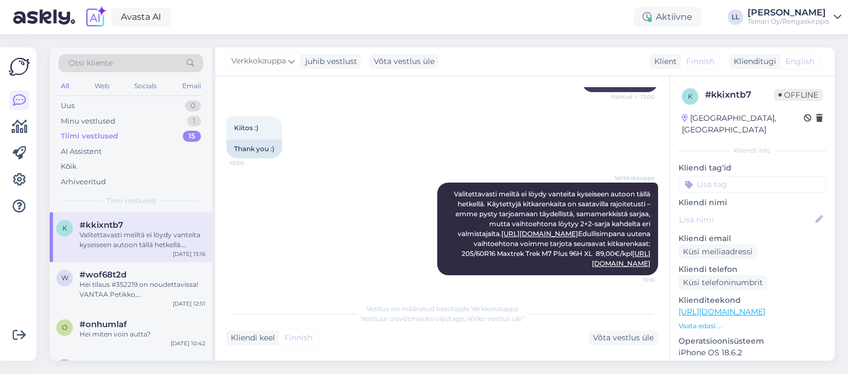
click at [298, 253] on div "Verkkokauppa Valitettavasti meiltä ei löydy vanteita kyseiseen autoon tällä het…" at bounding box center [442, 229] width 432 height 117
click at [14, 176] on icon at bounding box center [19, 179] width 13 height 13
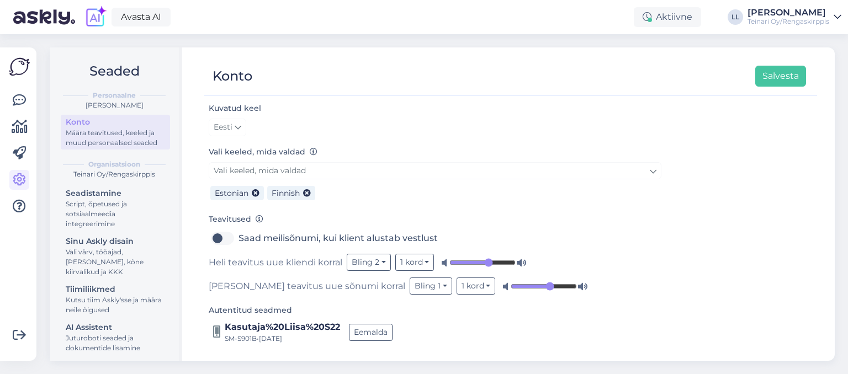
scroll to position [90, 0]
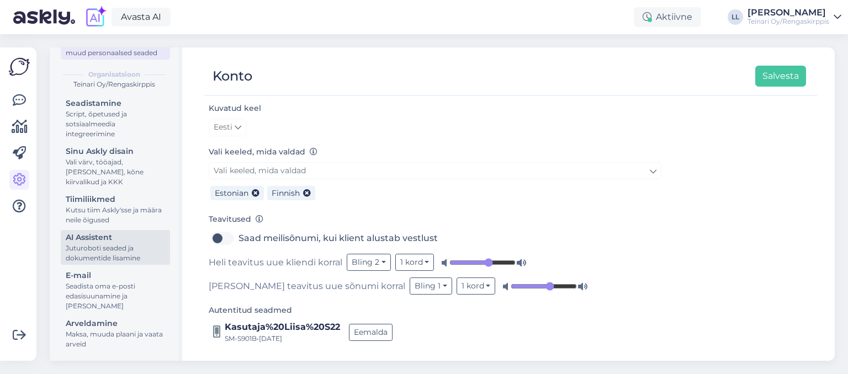
click at [99, 253] on div "Juturoboti seaded ja dokumentide lisamine" at bounding box center [115, 254] width 99 height 20
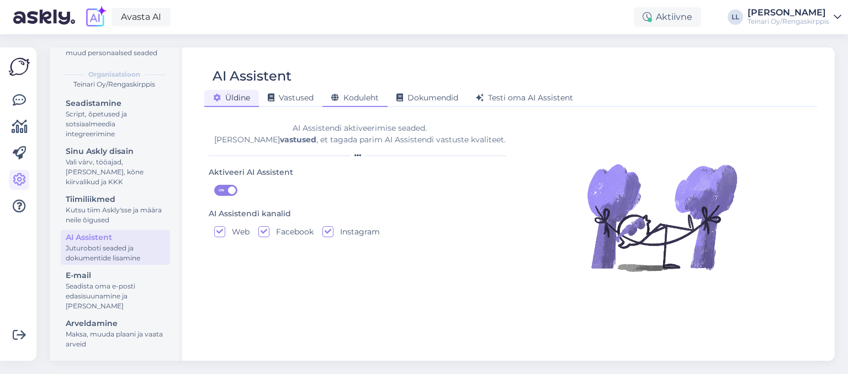
click at [351, 96] on span "Koduleht" at bounding box center [354, 98] width 47 height 10
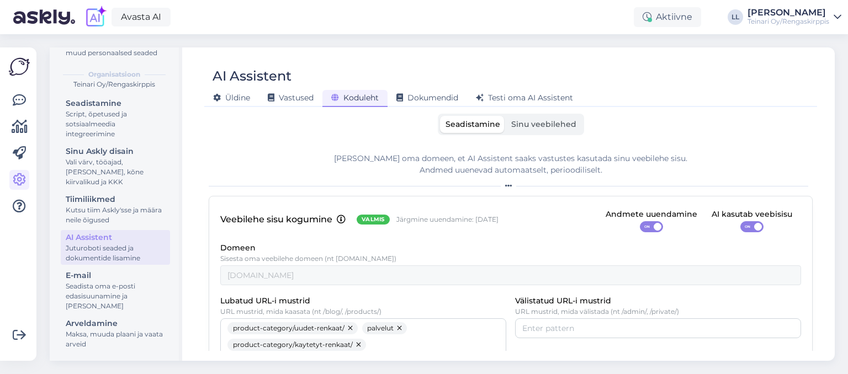
click at [431, 231] on div "Veebilehe sisu kogumine Valmis Järgmine uuendamine: 9 Nov Andmete uuendamine ON…" at bounding box center [510, 220] width 581 height 25
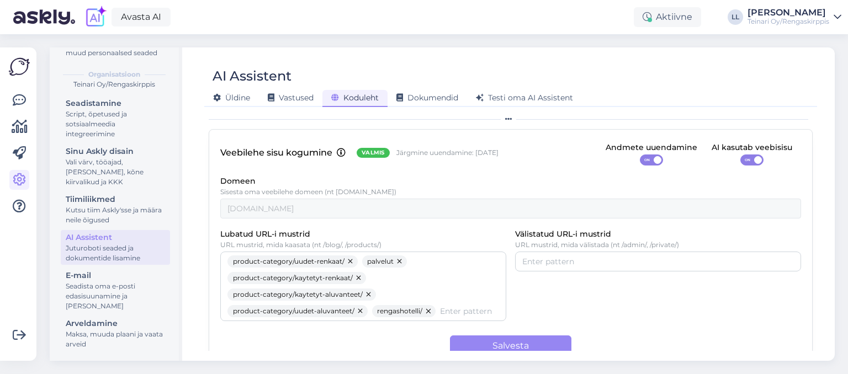
scroll to position [88, 0]
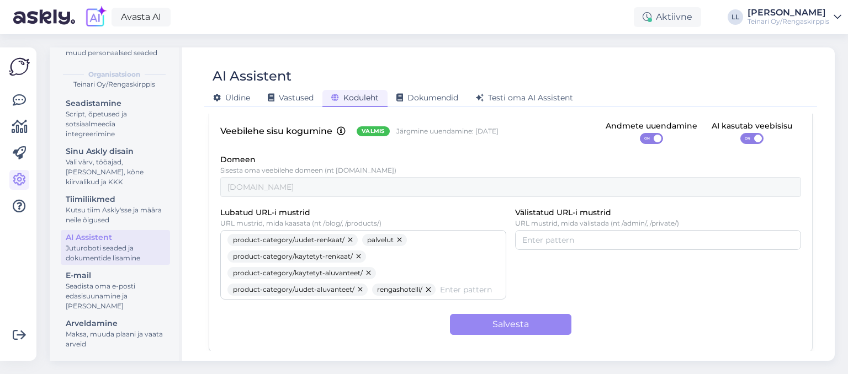
click at [654, 138] on span "ON" at bounding box center [647, 139] width 13 height 10
click at [640, 133] on input "ON" at bounding box center [640, 133] width 0 height 0
click at [655, 138] on span "OFF" at bounding box center [655, 139] width 13 height 10
click at [640, 133] on input "OFF" at bounding box center [640, 133] width 0 height 0
click at [394, 198] on div "Veebilehe sisu kogumine Valmis Järgmine uuendamine: 9 Nov Andmete uuendamine ON…" at bounding box center [511, 230] width 604 height 245
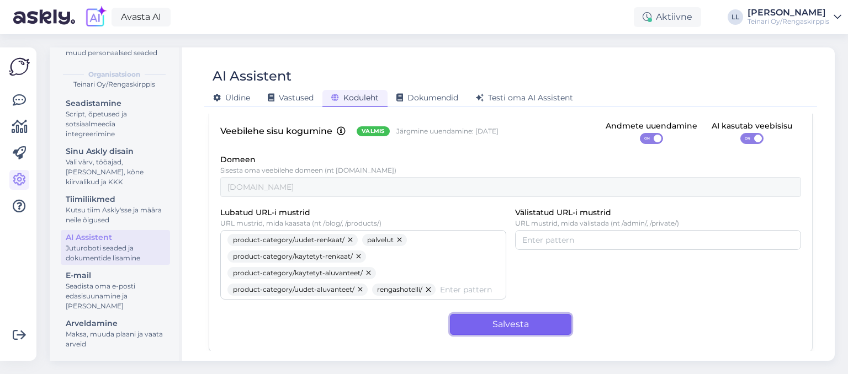
click at [496, 322] on button "Salvesta" at bounding box center [510, 324] width 121 height 21
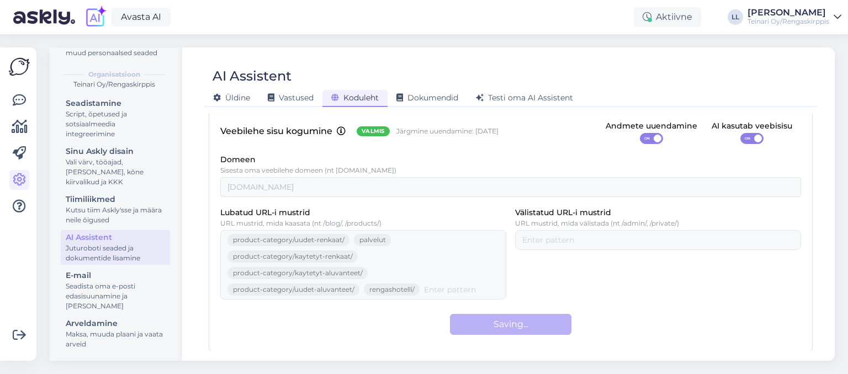
scroll to position [71, 0]
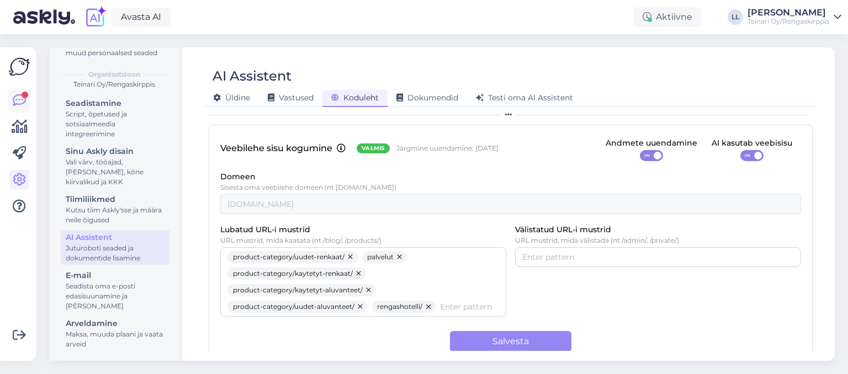
click at [19, 97] on icon at bounding box center [19, 100] width 13 height 13
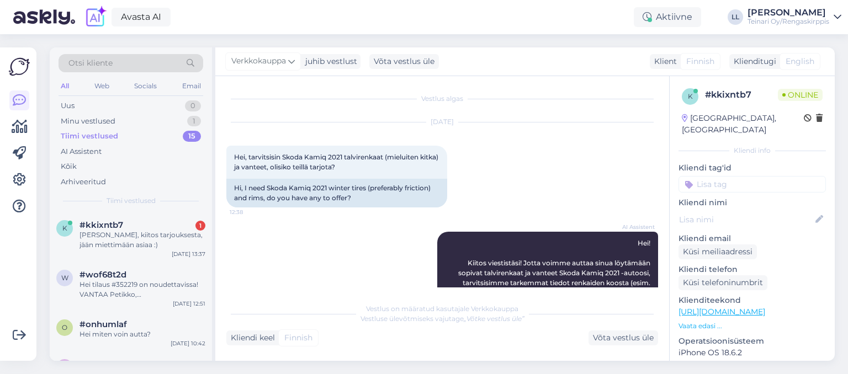
scroll to position [641, 0]
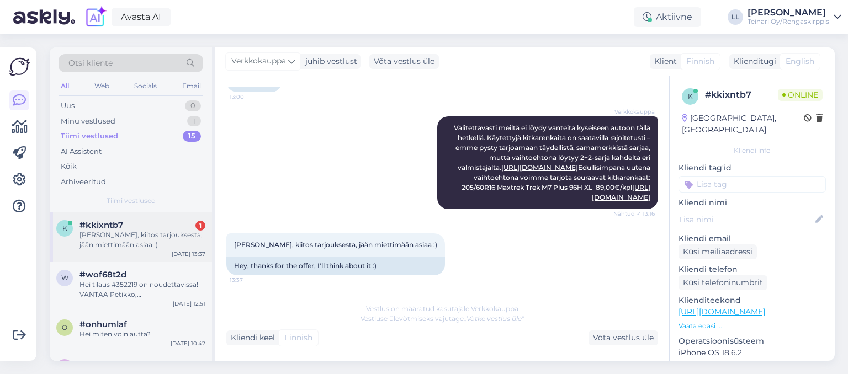
click at [137, 239] on div "[PERSON_NAME], kiitos tarjouksesta, jään miettimään asiaa :)" at bounding box center [143, 240] width 126 height 20
click at [17, 178] on icon at bounding box center [19, 179] width 13 height 13
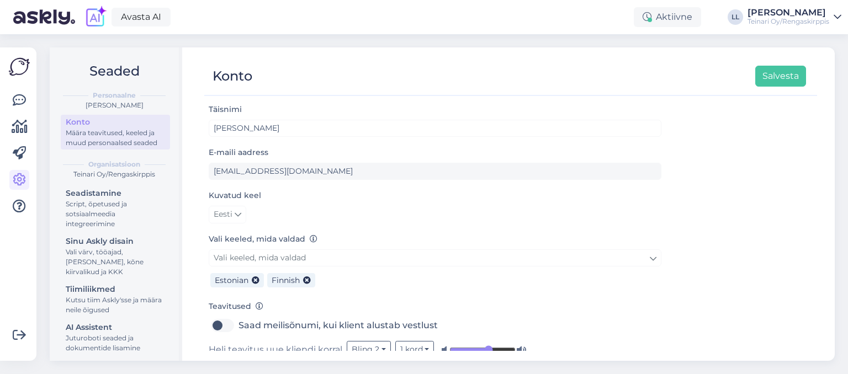
scroll to position [87, 0]
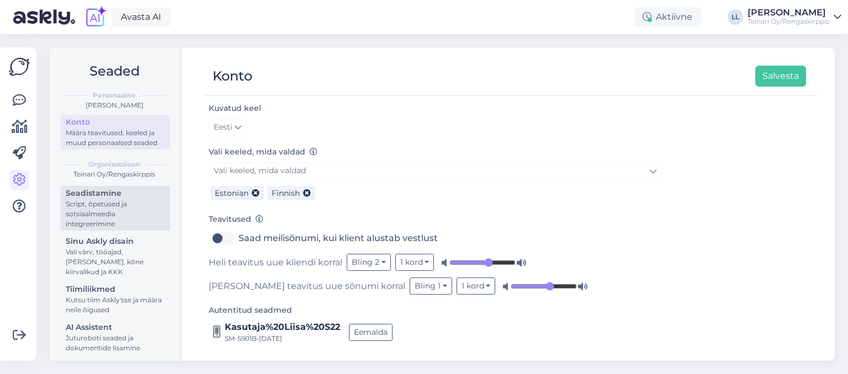
click at [94, 215] on div "Script, õpetused ja sotsiaalmeedia integreerimine" at bounding box center [115, 214] width 99 height 30
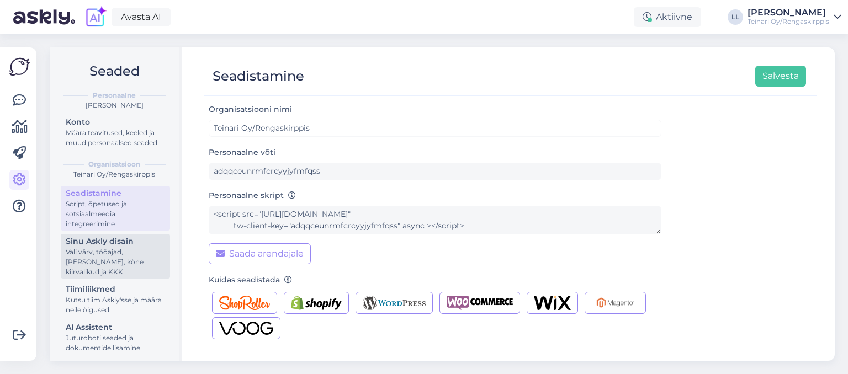
click at [119, 242] on div "Sinu Askly disain" at bounding box center [115, 242] width 99 height 12
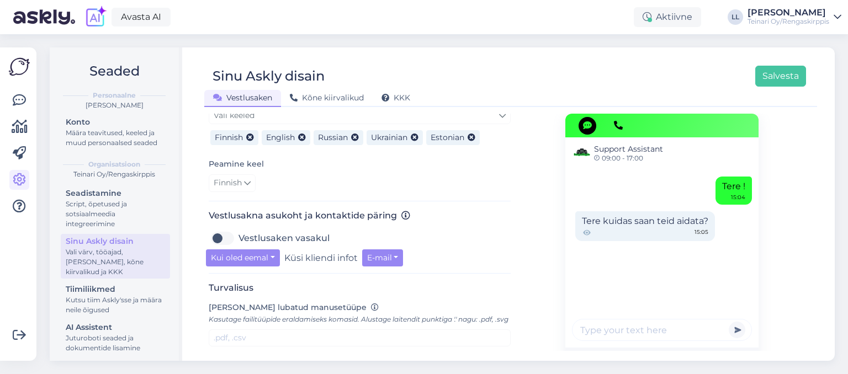
scroll to position [285, 0]
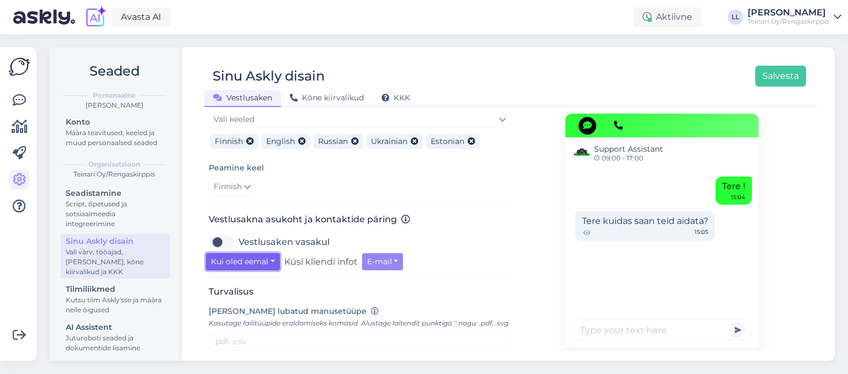
click at [250, 261] on button "Kui oled eemal" at bounding box center [243, 261] width 74 height 17
click at [260, 262] on button "Kui oled eemal" at bounding box center [243, 261] width 74 height 17
click at [359, 185] on div "Finnish" at bounding box center [360, 187] width 302 height 18
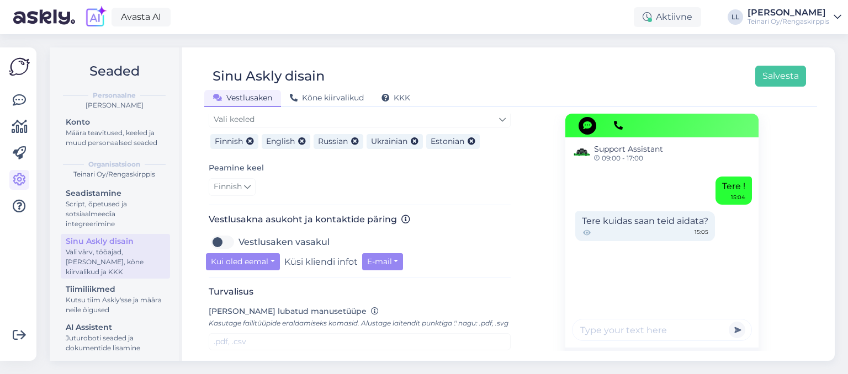
click at [496, 185] on div "Finnish" at bounding box center [360, 187] width 302 height 18
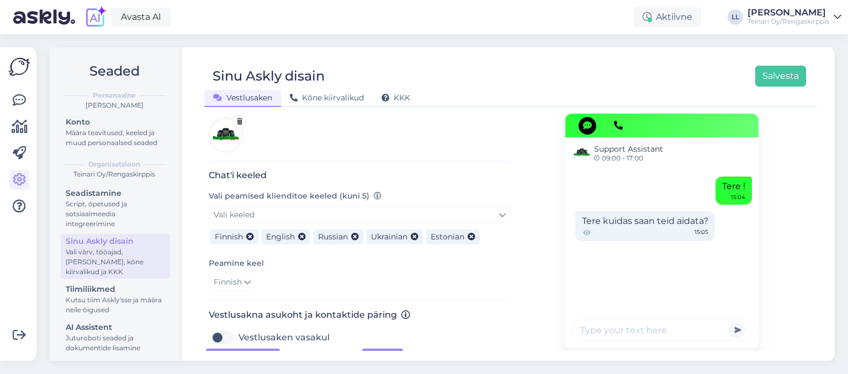
scroll to position [158, 0]
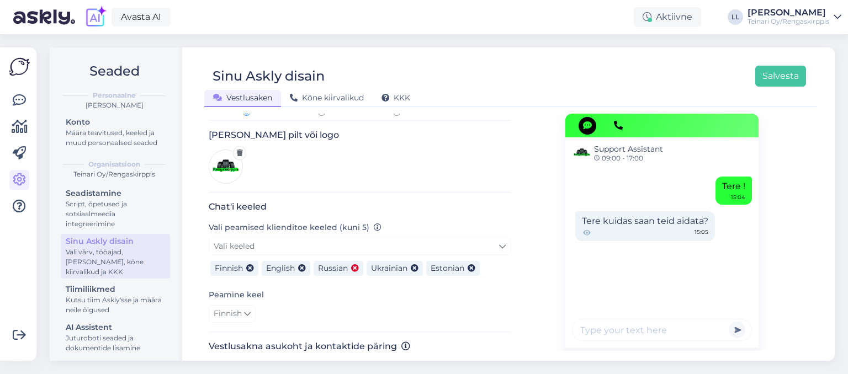
click at [357, 269] on icon at bounding box center [355, 269] width 8 height 8
click at [365, 269] on icon at bounding box center [362, 269] width 8 height 8
click at [302, 265] on icon at bounding box center [302, 269] width 8 height 8
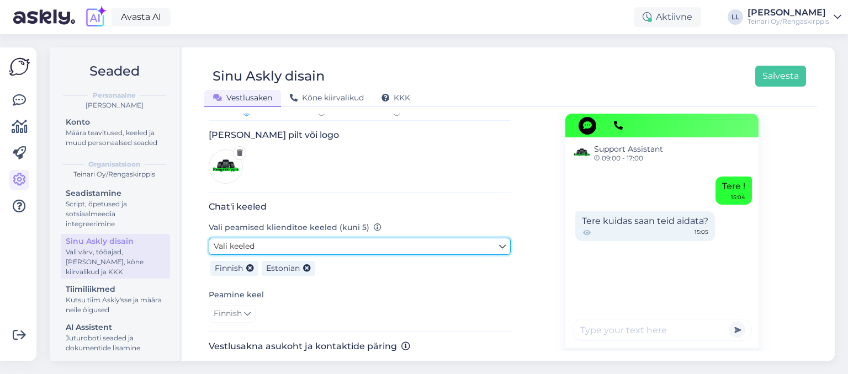
click at [278, 246] on link "Vali keeled" at bounding box center [360, 246] width 302 height 17
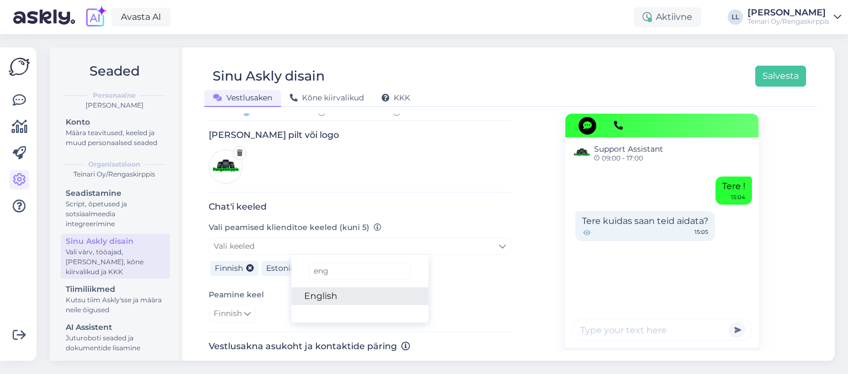
type input "eng"
click at [319, 295] on link "English" at bounding box center [359, 297] width 137 height 18
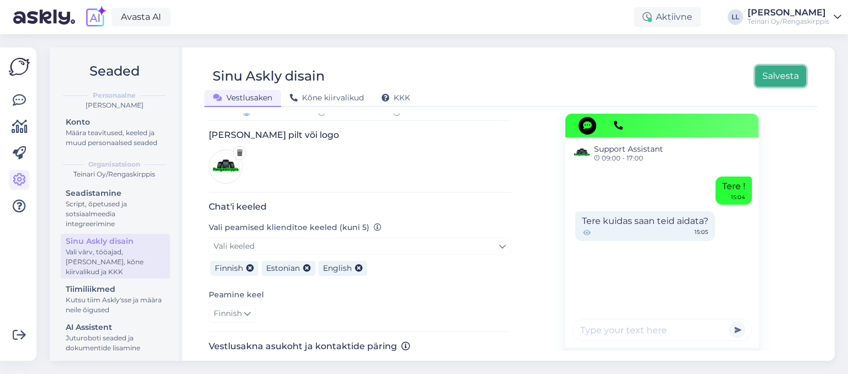
click at [787, 74] on button "Salvesta" at bounding box center [780, 76] width 51 height 21
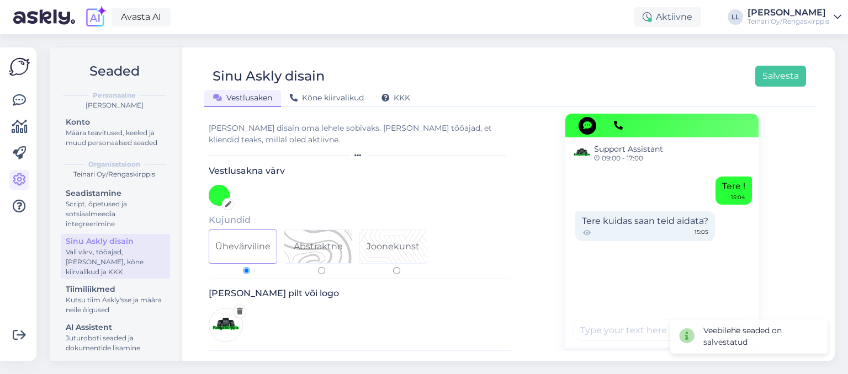
click at [810, 11] on div "[PERSON_NAME]" at bounding box center [789, 12] width 82 height 9
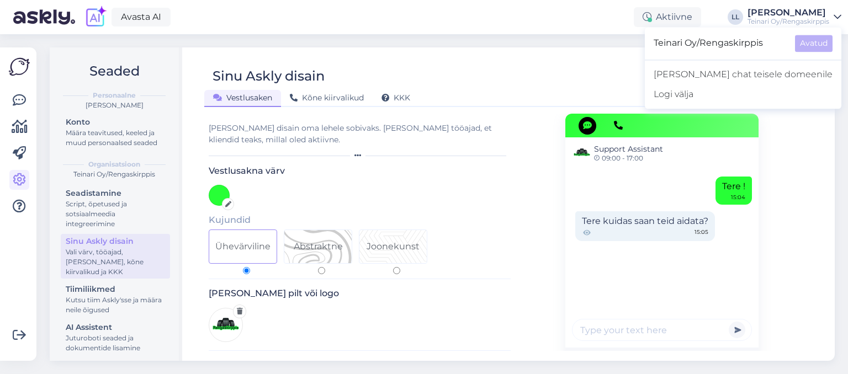
click at [504, 184] on div "Vestlusakna värv Kujundid Ühevärviline Abstraktne Joonekunst" at bounding box center [360, 223] width 302 height 114
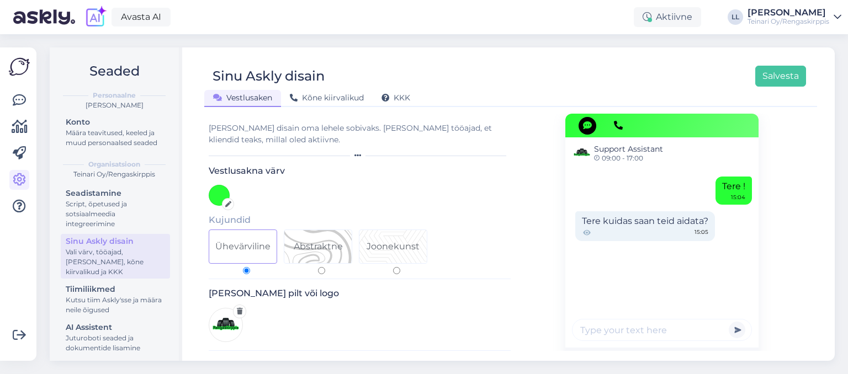
click at [322, 270] on input "Abstraktne" at bounding box center [321, 270] width 7 height 7
radio input "true"
click at [399, 267] on label "Joonekunst" at bounding box center [396, 252] width 75 height 45
click at [399, 267] on input "Joonekunst" at bounding box center [396, 270] width 7 height 7
radio input "true"
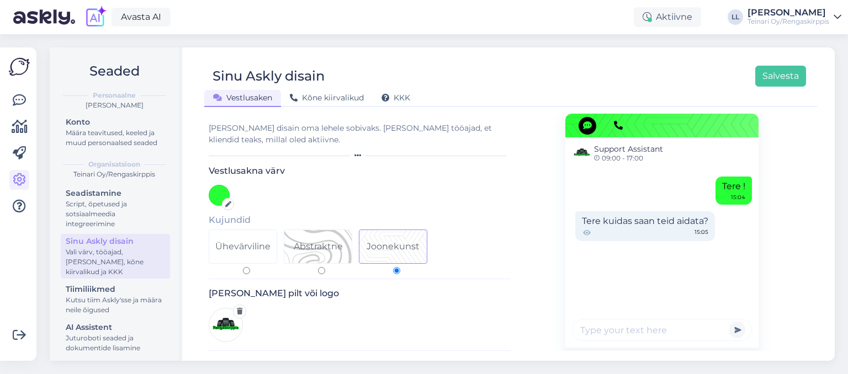
click at [395, 272] on input "Joonekunst" at bounding box center [396, 270] width 7 height 7
click at [321, 269] on input "Abstraktne" at bounding box center [321, 270] width 7 height 7
radio input "true"
click at [250, 269] on input "Ühevärviline" at bounding box center [246, 270] width 7 height 7
radio input "true"
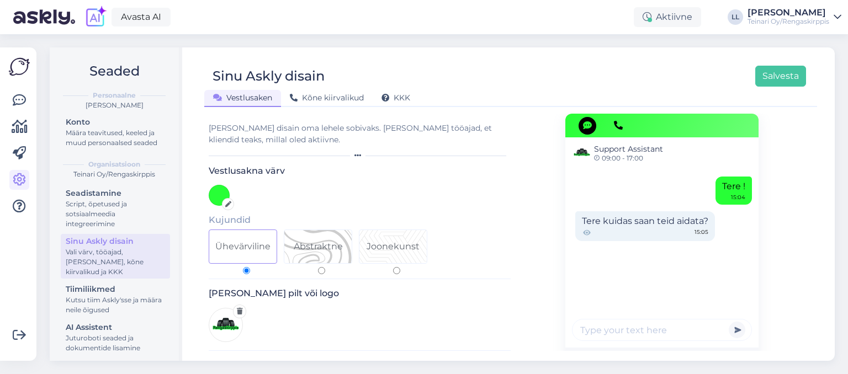
click at [224, 202] on div at bounding box center [228, 204] width 12 height 12
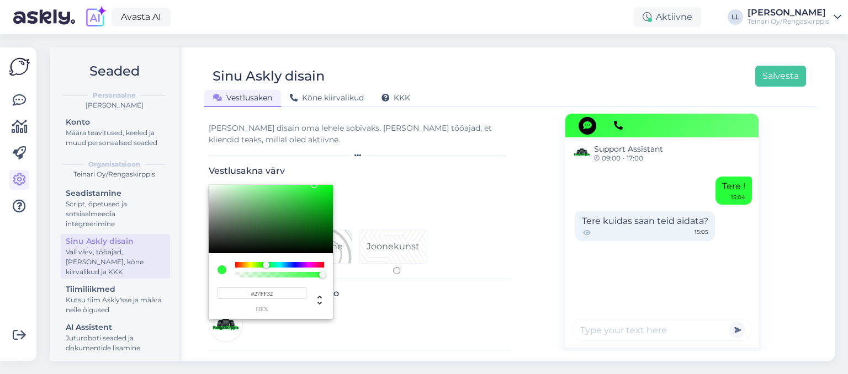
type input "#27FF2A"
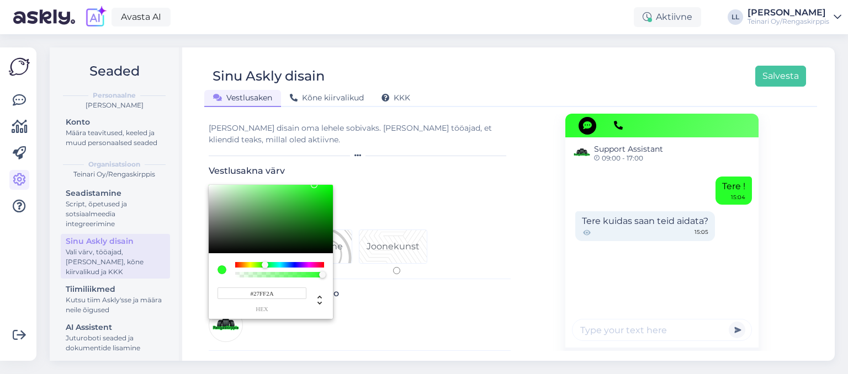
click at [265, 266] on div at bounding box center [265, 265] width 7 height 7
click at [498, 237] on div at bounding box center [424, 187] width 848 height 374
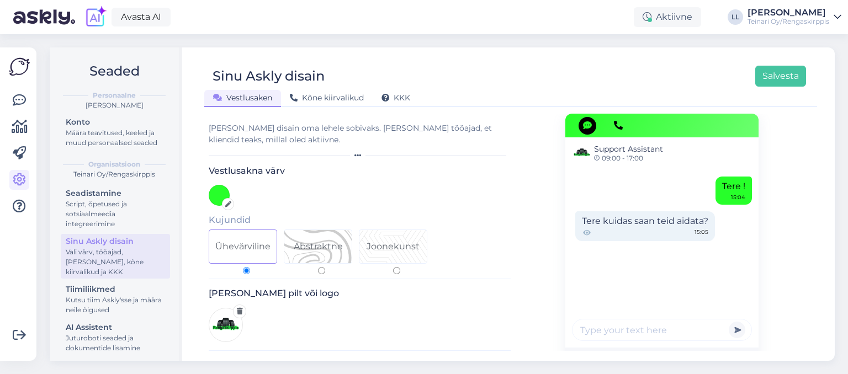
click at [322, 272] on input "Abstraktne" at bounding box center [321, 270] width 7 height 7
radio input "true"
click at [244, 273] on input "Ühevärviline" at bounding box center [246, 270] width 7 height 7
radio input "true"
click at [787, 73] on button "Salvesta" at bounding box center [780, 76] width 51 height 21
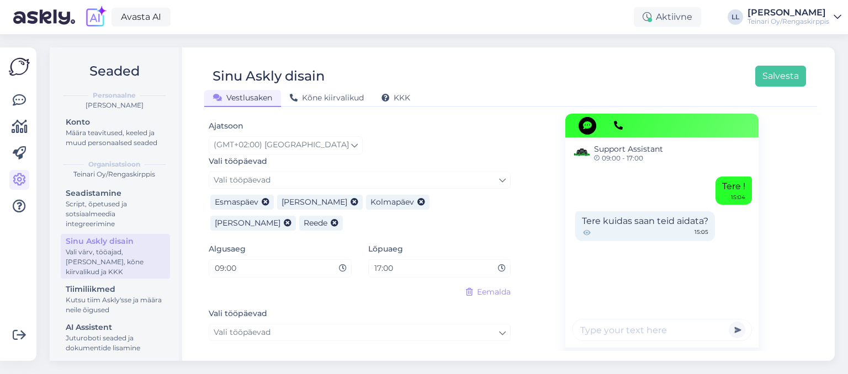
scroll to position [690, 0]
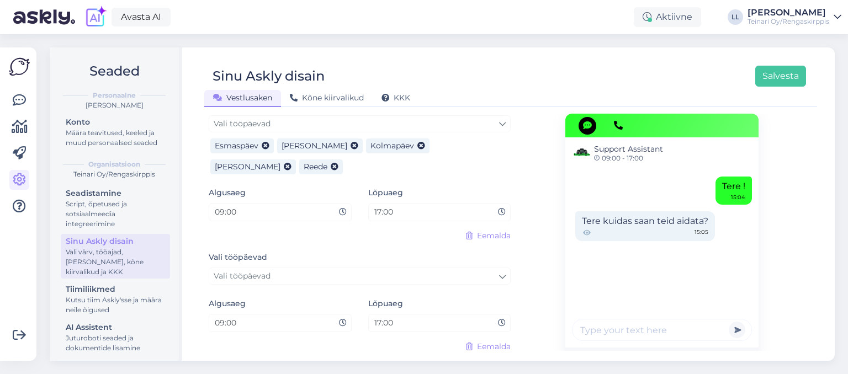
click at [240, 362] on span "Lisa uus" at bounding box center [263, 368] width 76 height 13
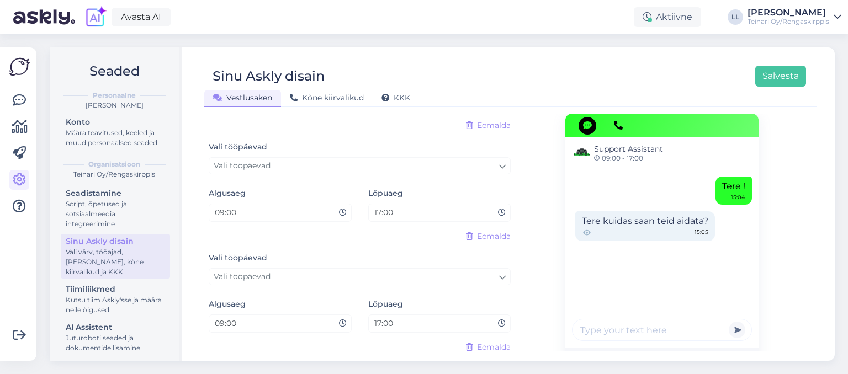
click at [490, 342] on span "Eemalda" at bounding box center [494, 348] width 34 height 12
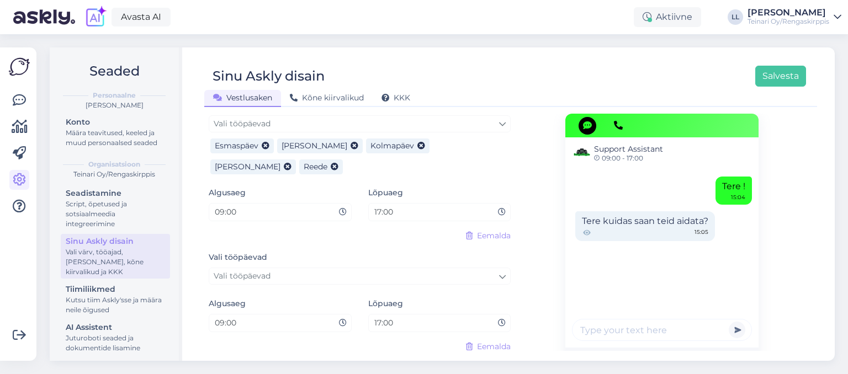
click at [486, 341] on span "Eemalda" at bounding box center [494, 347] width 34 height 12
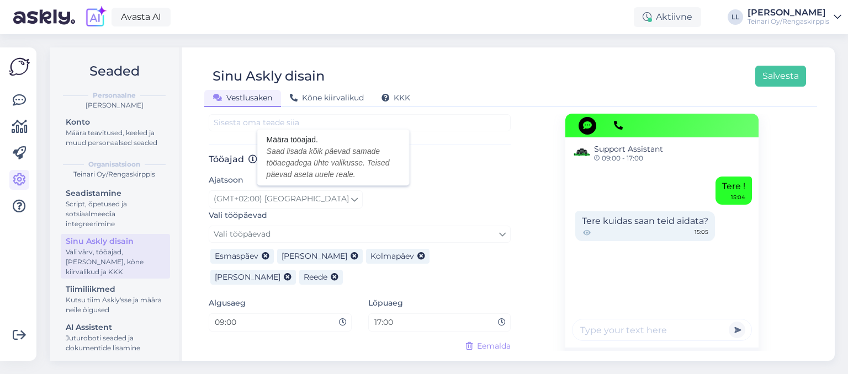
click at [253, 157] on icon at bounding box center [252, 159] width 9 height 9
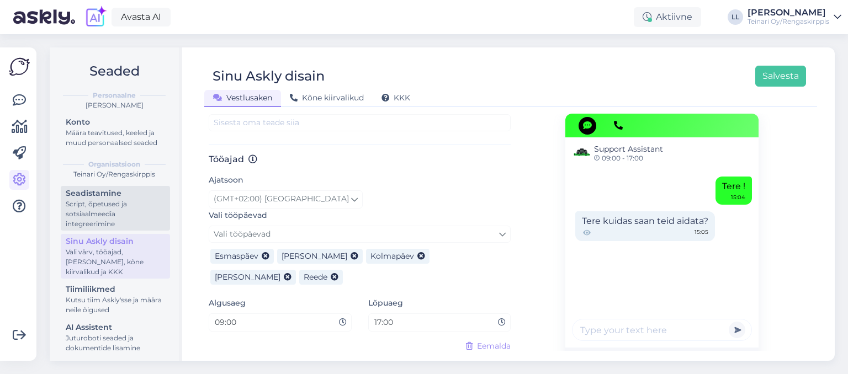
click at [129, 198] on div "Seadistamine" at bounding box center [115, 194] width 99 height 12
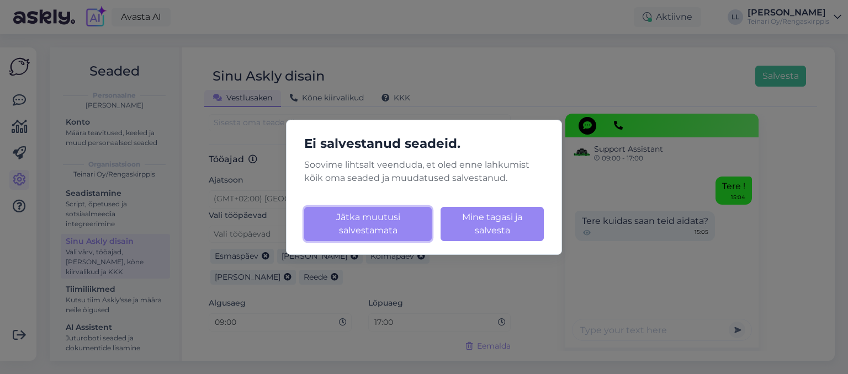
click at [390, 226] on button "Jätka muutusi salvestamata" at bounding box center [368, 224] width 128 height 34
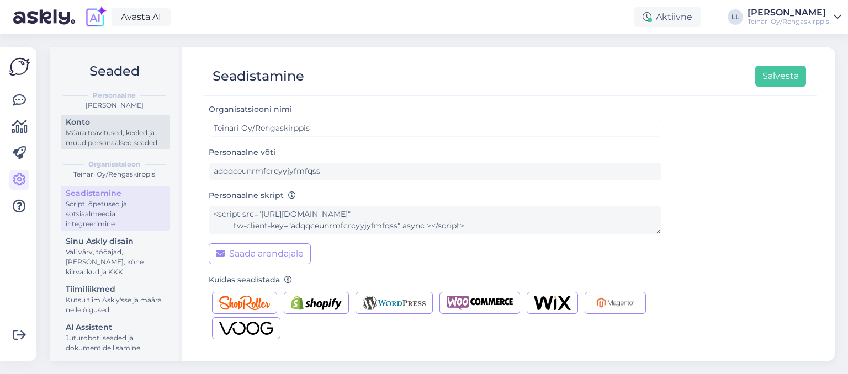
click at [84, 133] on div "Määra teavitused, keeled ja muud personaalsed seaded" at bounding box center [115, 138] width 99 height 20
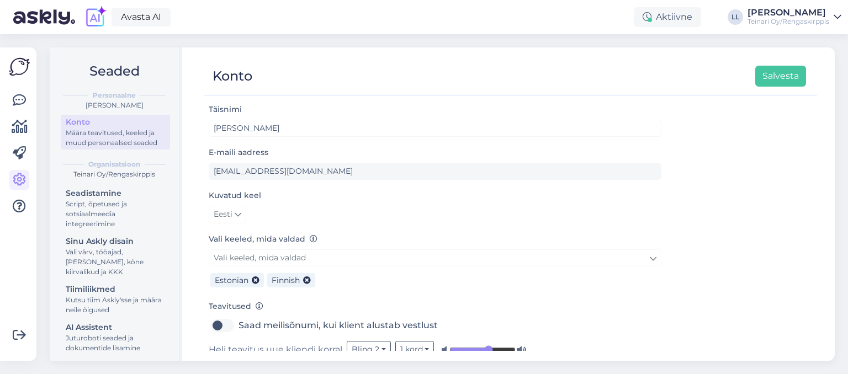
click at [517, 205] on div "Kuvatud keel Eesti" at bounding box center [435, 206] width 453 height 35
click at [17, 106] on icon at bounding box center [19, 100] width 13 height 13
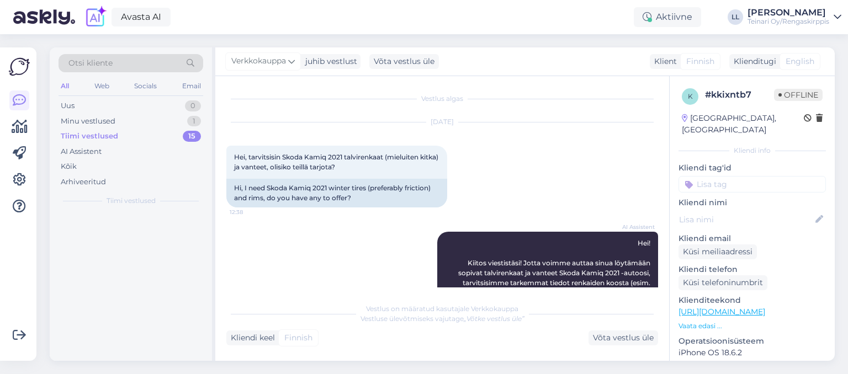
scroll to position [693, 0]
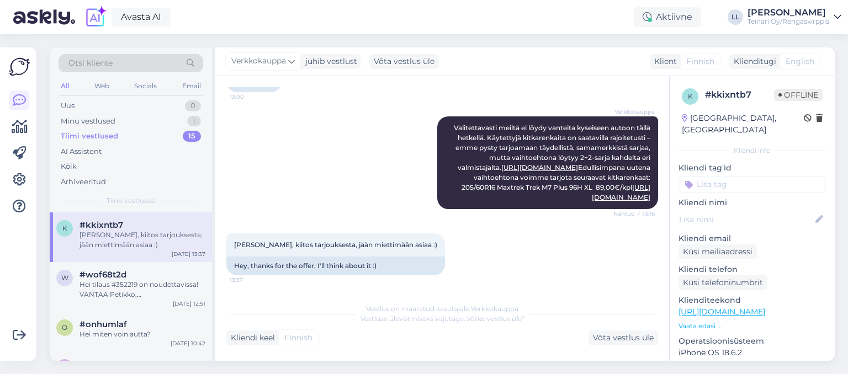
click at [264, 339] on div "Kliendi keel" at bounding box center [250, 338] width 49 height 12
click at [137, 279] on div "#wof68t2d" at bounding box center [143, 275] width 126 height 10
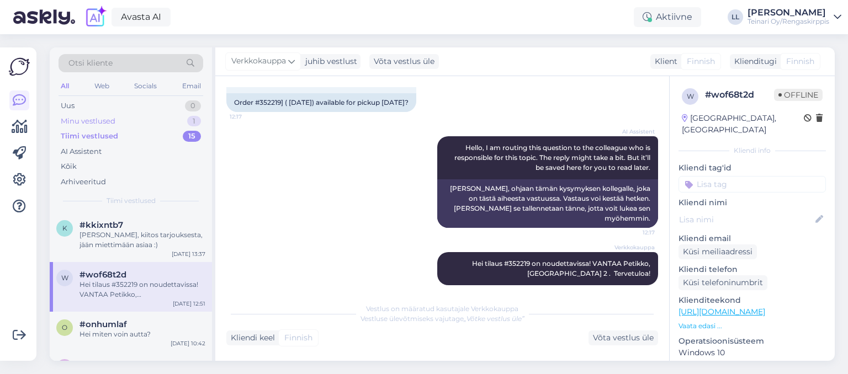
click at [104, 122] on div "Minu vestlused" at bounding box center [88, 121] width 55 height 11
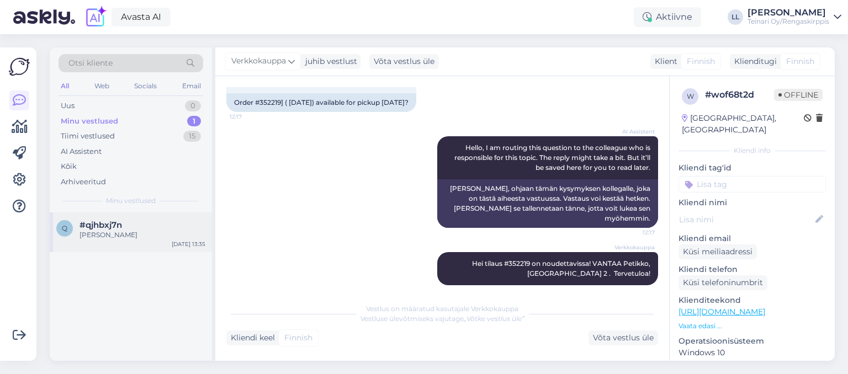
click at [114, 229] on span "#qjhbxj7n" at bounding box center [101, 225] width 43 height 10
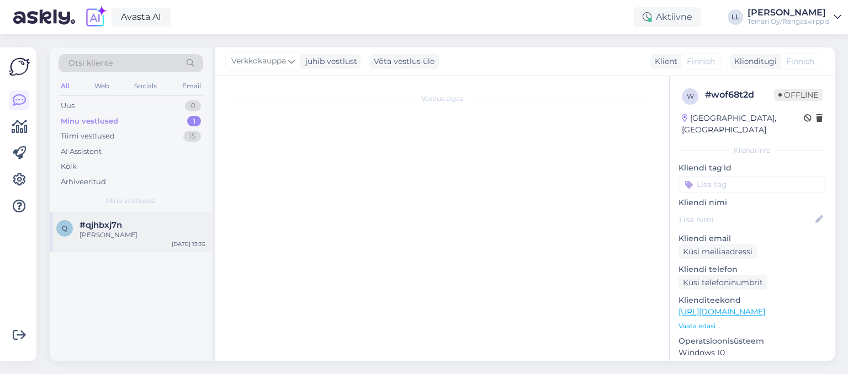
scroll to position [1355, 0]
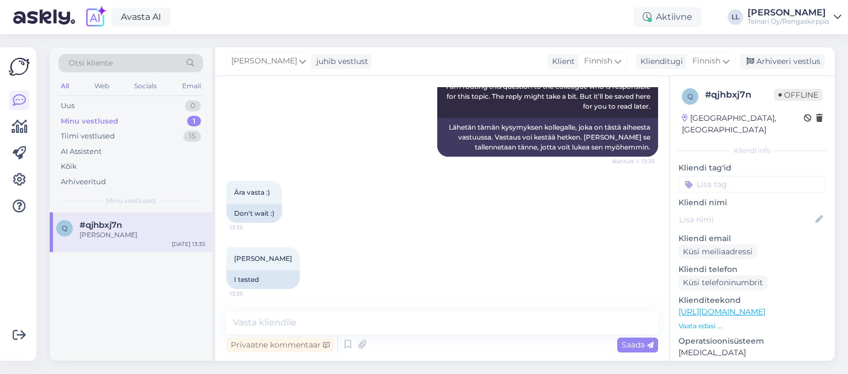
drag, startPoint x: 785, startPoint y: 62, endPoint x: 623, endPoint y: 200, distance: 212.3
click at [623, 200] on div "Liisa Laukšteins juhib vestlust Klient Finnish Klienditugi Finnish Arhiveeri ve…" at bounding box center [525, 204] width 620 height 314
click at [623, 200] on div "Ära vasta :) 13:35 Don't wait :)" at bounding box center [442, 202] width 432 height 66
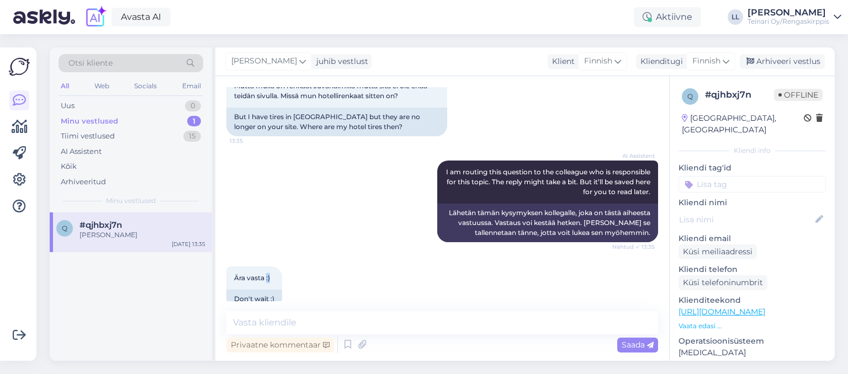
scroll to position [1228, 0]
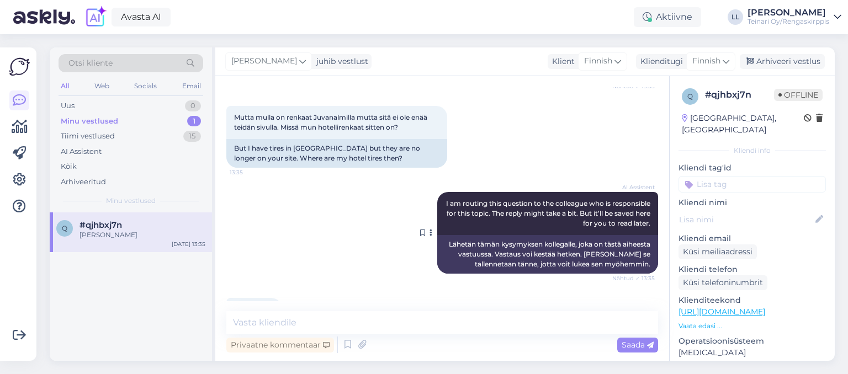
click at [427, 238] on button at bounding box center [430, 233] width 7 height 10
click at [396, 287] on link "Näita Finnish tõlget" at bounding box center [385, 279] width 97 height 14
click at [430, 238] on button at bounding box center [430, 233] width 7 height 10
click at [390, 272] on link "Näita Estonian tõlget" at bounding box center [385, 265] width 97 height 14
click at [433, 238] on button at bounding box center [430, 233] width 7 height 10
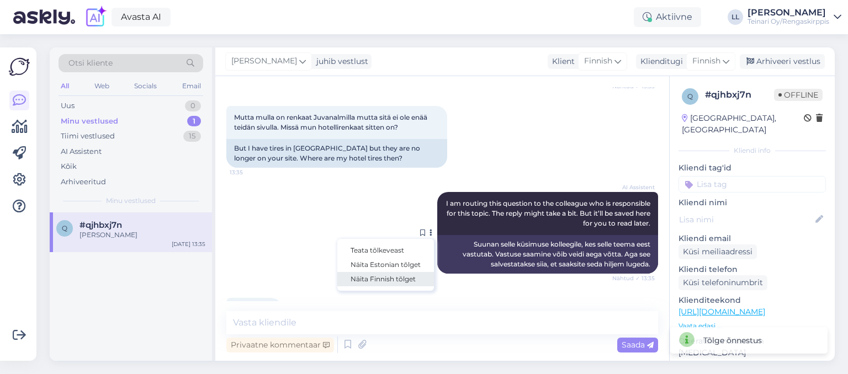
click at [395, 287] on link "Näita Finnish tõlget" at bounding box center [385, 279] width 97 height 14
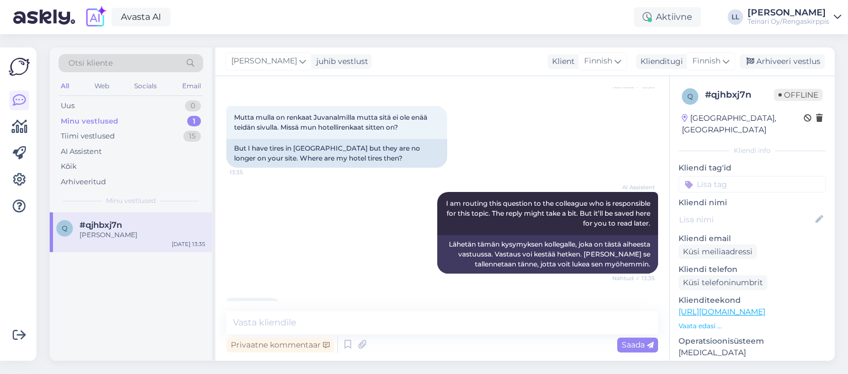
click at [381, 273] on div "AI Assistent I am routing this question to the colleague who is responsible for…" at bounding box center [442, 233] width 432 height 106
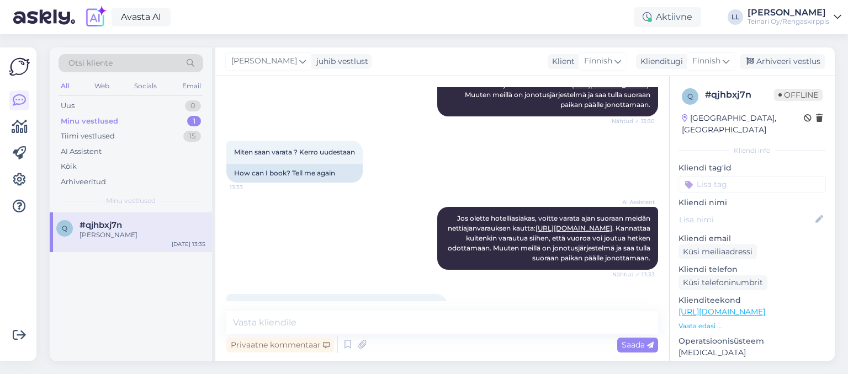
scroll to position [1037, 0]
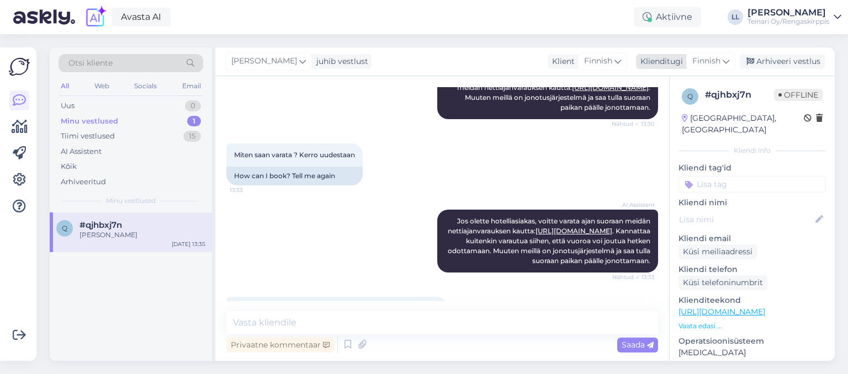
click at [712, 61] on span "Finnish" at bounding box center [706, 61] width 28 height 12
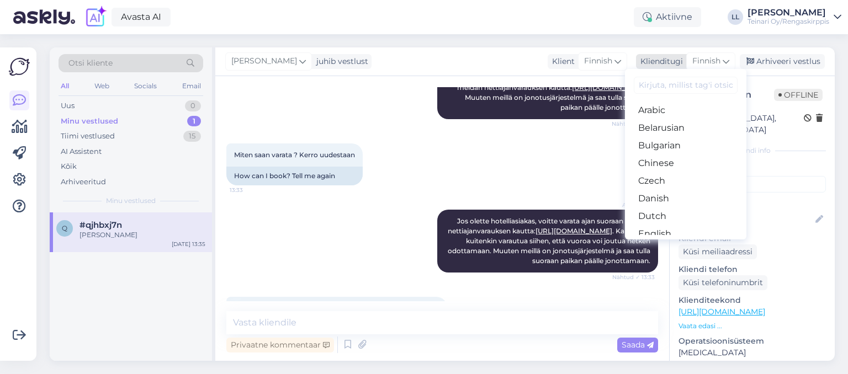
click at [712, 61] on span "Finnish" at bounding box center [706, 61] width 28 height 12
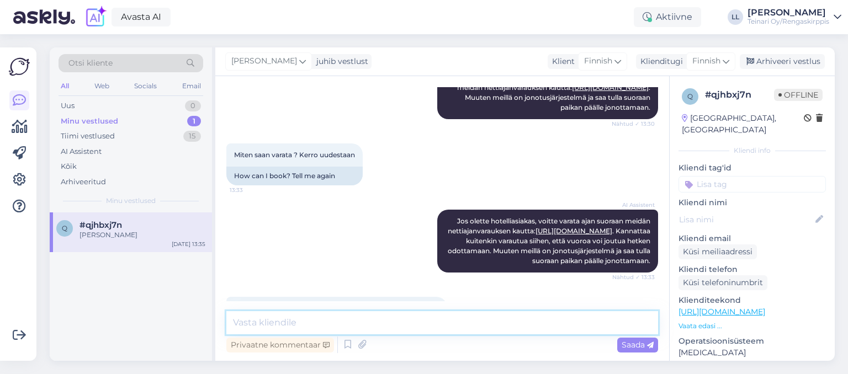
click at [317, 322] on textarea at bounding box center [442, 322] width 432 height 23
drag, startPoint x: 834, startPoint y: 162, endPoint x: 840, endPoint y: 207, distance: 45.7
click at [689, 321] on p "Vaata edasi ..." at bounding box center [752, 326] width 147 height 10
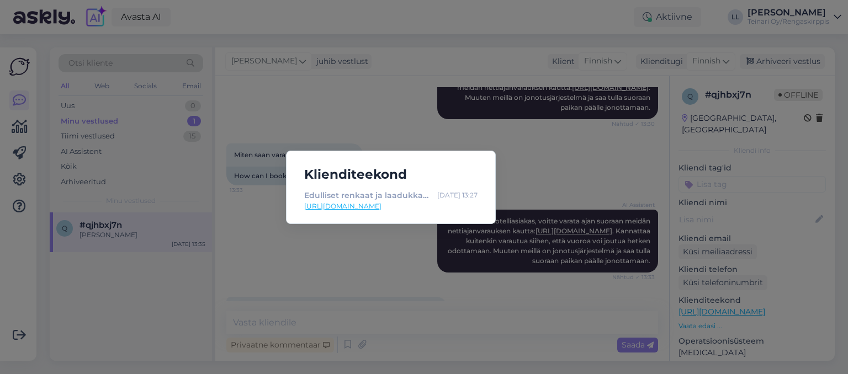
click at [391, 236] on div "Klienditeekond Edulliset renkaat ja laadukkaat palvelut - Rengaskirppis Oct 10 …" at bounding box center [424, 187] width 848 height 374
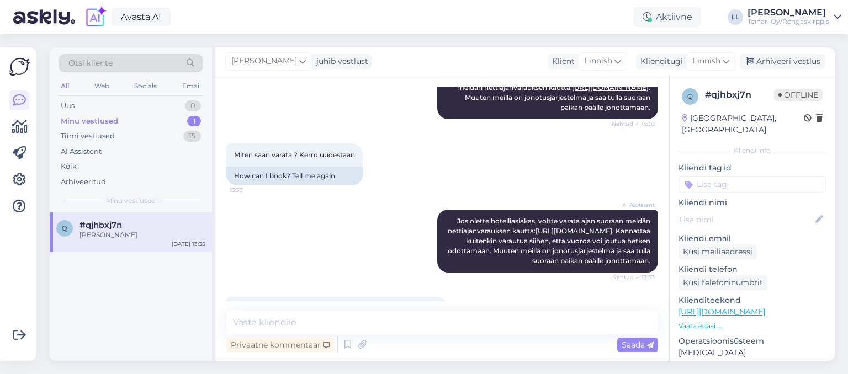
click at [391, 236] on div "AI Assistent Jos olette hotelliasiakas, voitte varata ajan suoraan meidän netti…" at bounding box center [442, 241] width 432 height 87
click at [121, 120] on div "Minu vestlused 1" at bounding box center [131, 121] width 145 height 15
click at [399, 324] on textarea at bounding box center [442, 322] width 432 height 23
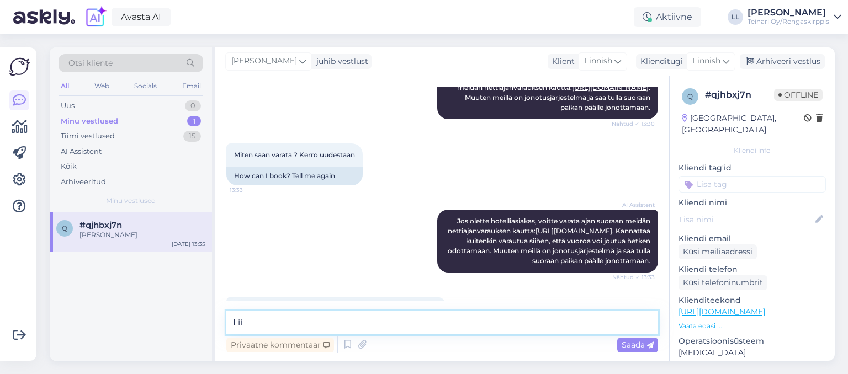
click at [387, 326] on textarea "Lii" at bounding box center [442, 322] width 432 height 23
type textarea "L"
click at [366, 329] on textarea at bounding box center [442, 322] width 432 height 23
click at [279, 346] on div "Privaatne kommentaar" at bounding box center [280, 345] width 108 height 15
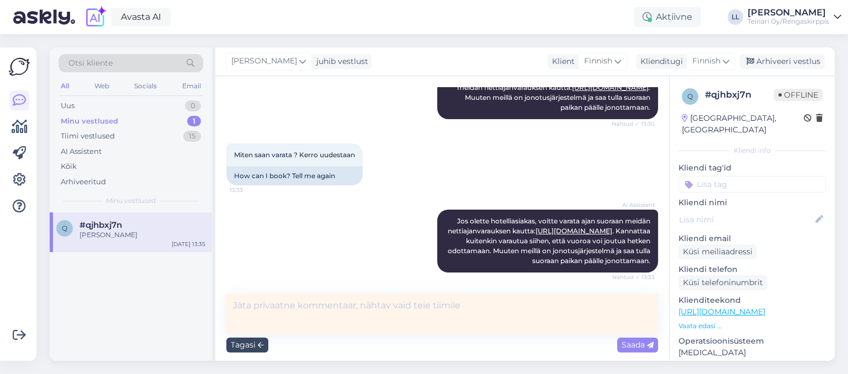
click at [279, 346] on div "Tagasi Saada" at bounding box center [442, 345] width 432 height 21
click at [234, 347] on div "Tagasi" at bounding box center [247, 345] width 42 height 15
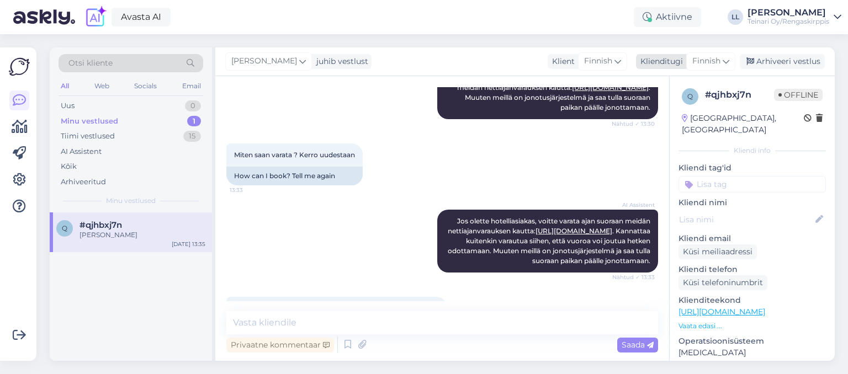
click at [723, 65] on div "Finnish" at bounding box center [710, 61] width 49 height 18
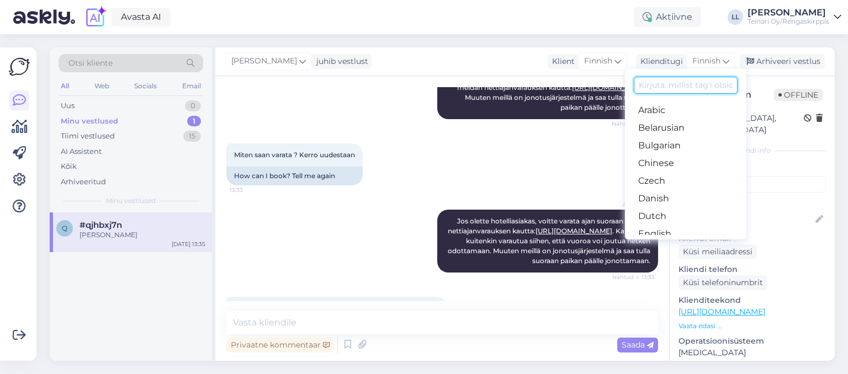
click at [697, 84] on input at bounding box center [686, 85] width 104 height 17
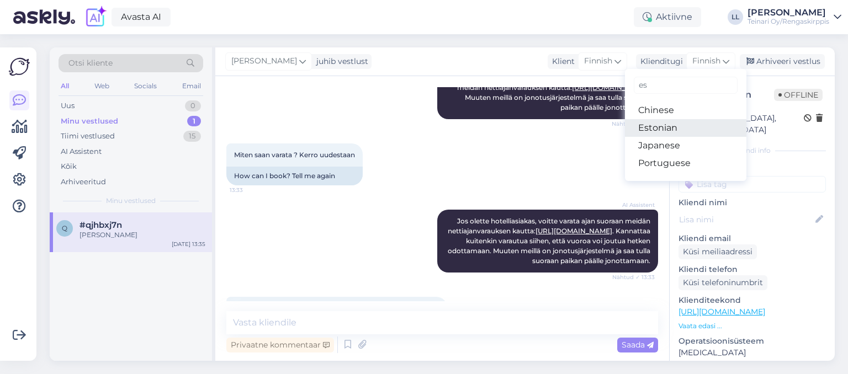
click at [702, 126] on link "Estonian" at bounding box center [685, 128] width 121 height 18
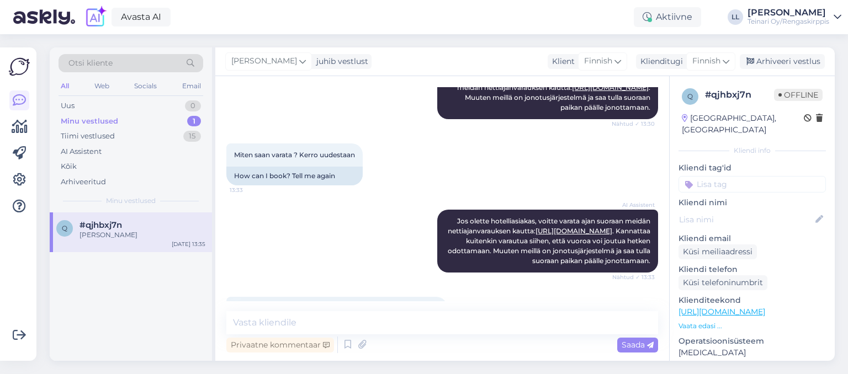
scroll to position [1047, 0]
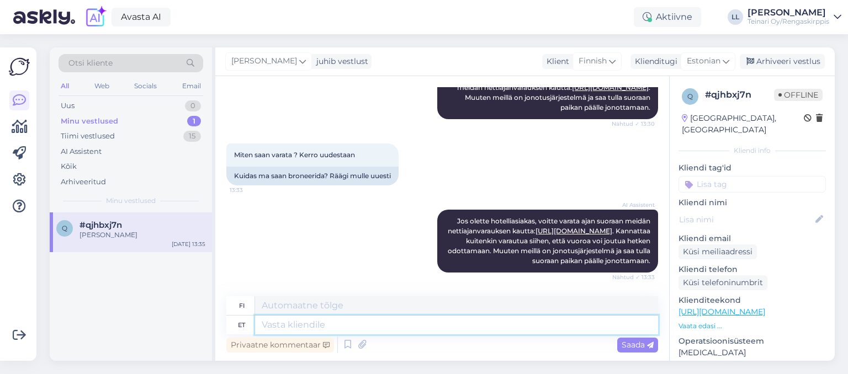
click at [314, 329] on textarea at bounding box center [456, 325] width 403 height 19
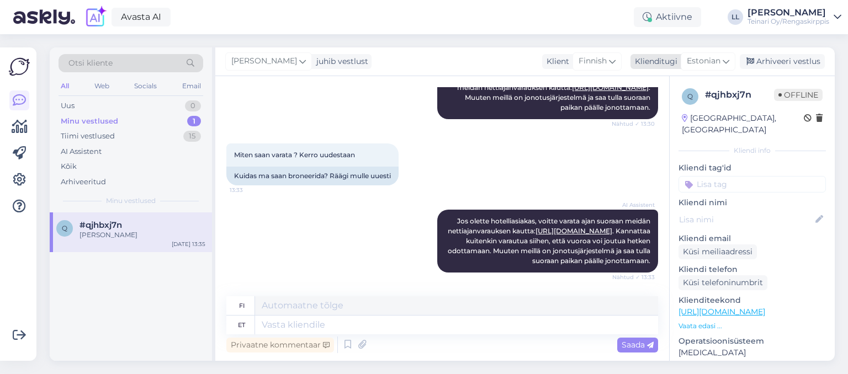
click at [717, 66] on span "Estonian" at bounding box center [704, 61] width 34 height 12
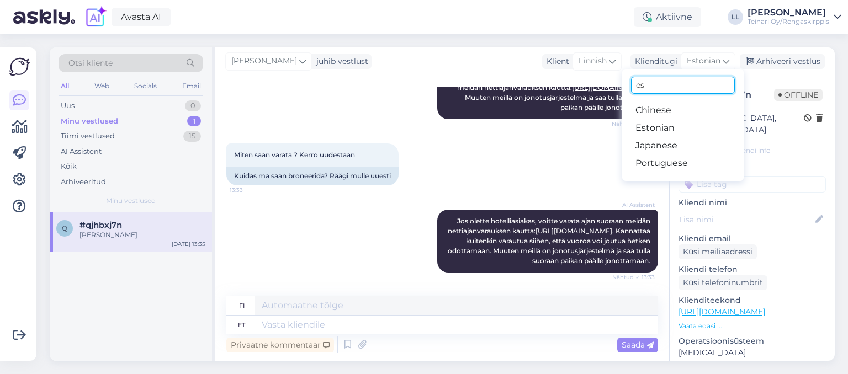
click at [679, 86] on input "es" at bounding box center [683, 85] width 104 height 17
type input "e"
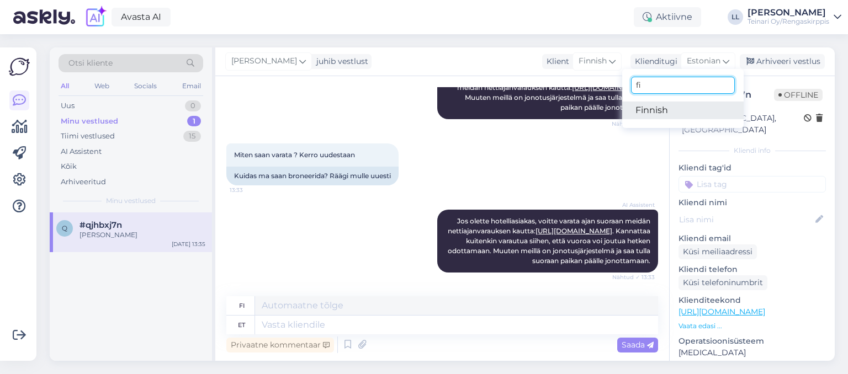
type input "fi"
click at [678, 109] on link "Finnish" at bounding box center [682, 111] width 121 height 18
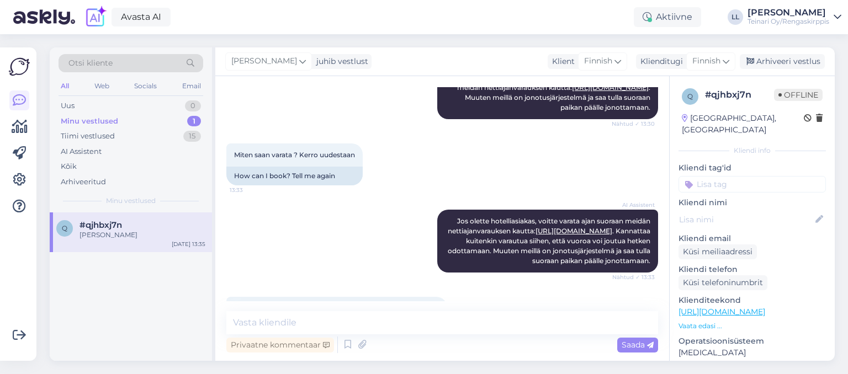
click at [348, 255] on div "AI Assistent Jos olette hotelliasiakas, voitte varata ajan suoraan meidän netti…" at bounding box center [442, 241] width 432 height 87
click at [102, 124] on div "Minu vestlused" at bounding box center [89, 121] width 57 height 11
click at [779, 63] on div "Arhiveeri vestlus" at bounding box center [782, 61] width 85 height 15
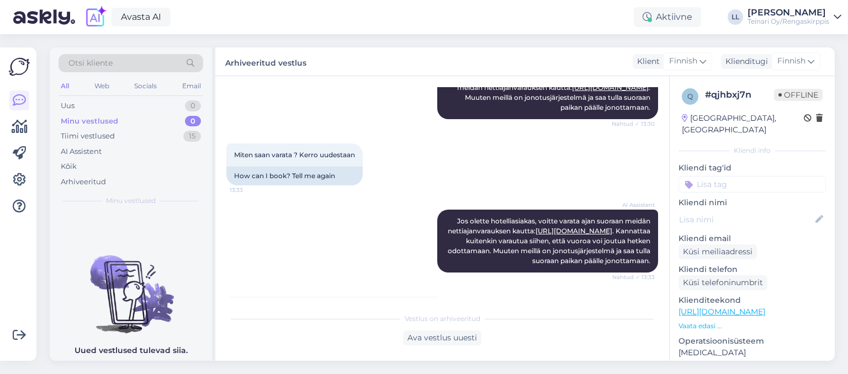
click at [361, 231] on div "AI Assistent Jos olette hotelliasiakas, voitte varata ajan suoraan meidän netti…" at bounding box center [442, 241] width 432 height 87
click at [140, 112] on div "Uus 0" at bounding box center [131, 105] width 145 height 15
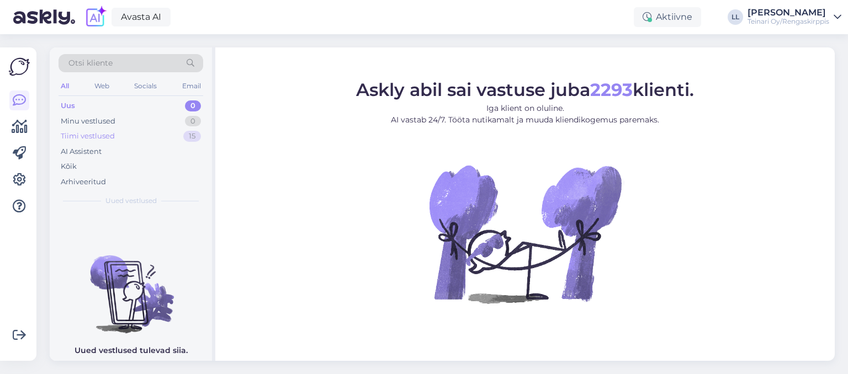
click at [117, 129] on div "Tiimi vestlused 15" at bounding box center [131, 136] width 145 height 15
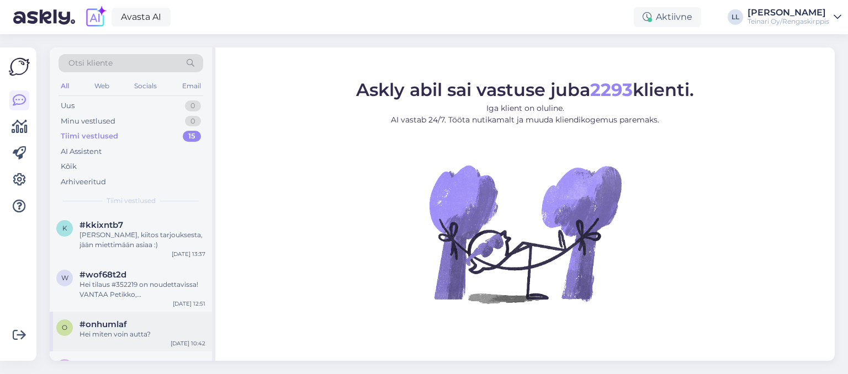
click at [122, 339] on div "Hei miten voin autta?" at bounding box center [143, 335] width 126 height 10
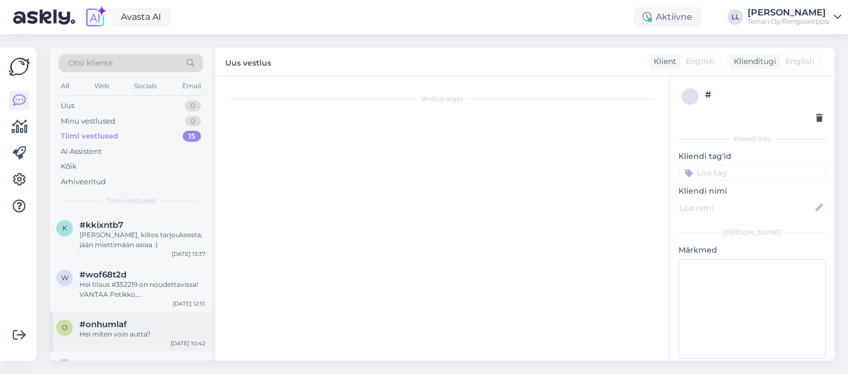
scroll to position [397, 0]
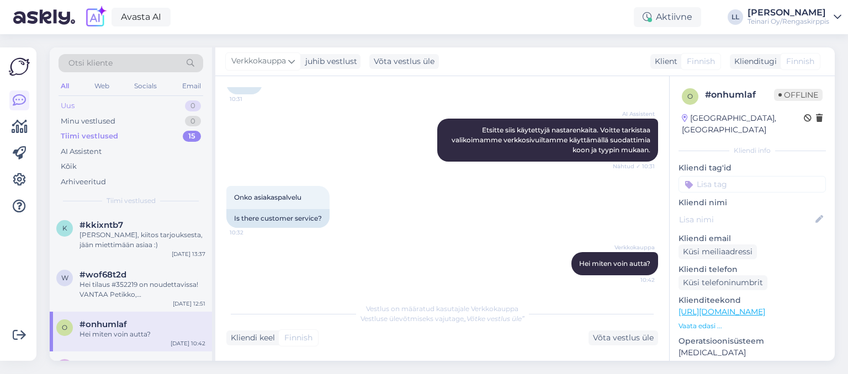
click at [102, 105] on div "Uus 0" at bounding box center [131, 105] width 145 height 15
